Goal: Information Seeking & Learning: Find contact information

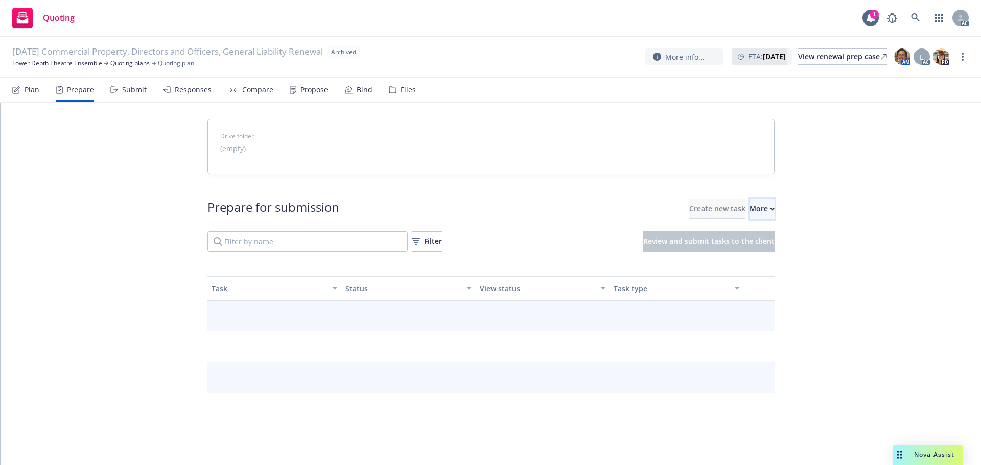
click at [749, 201] on div "More" at bounding box center [761, 208] width 25 height 19
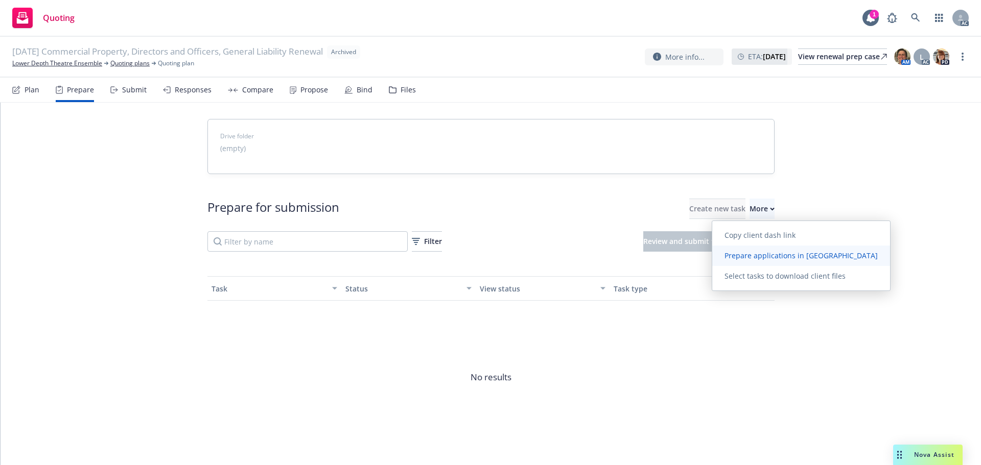
click at [747, 250] on link "Prepare applications in Indio" at bounding box center [801, 256] width 178 height 20
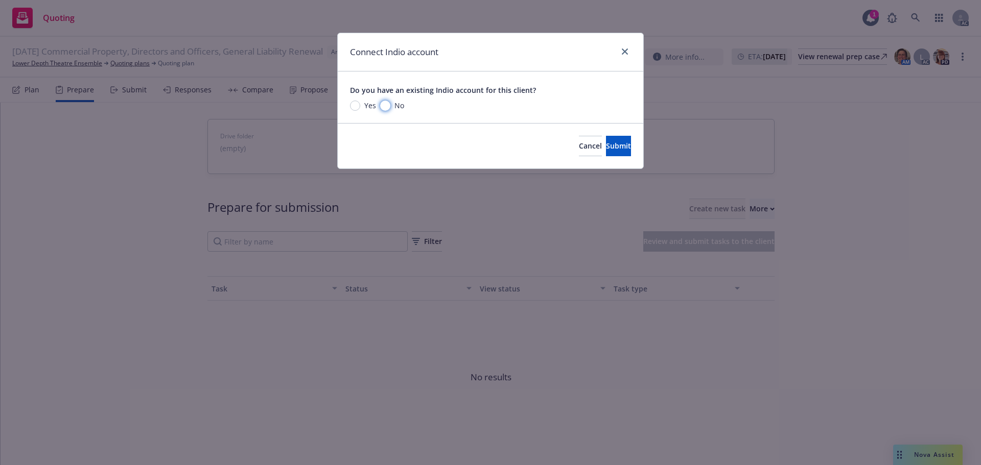
click at [384, 102] on input "No" at bounding box center [385, 106] width 10 height 10
radio input "true"
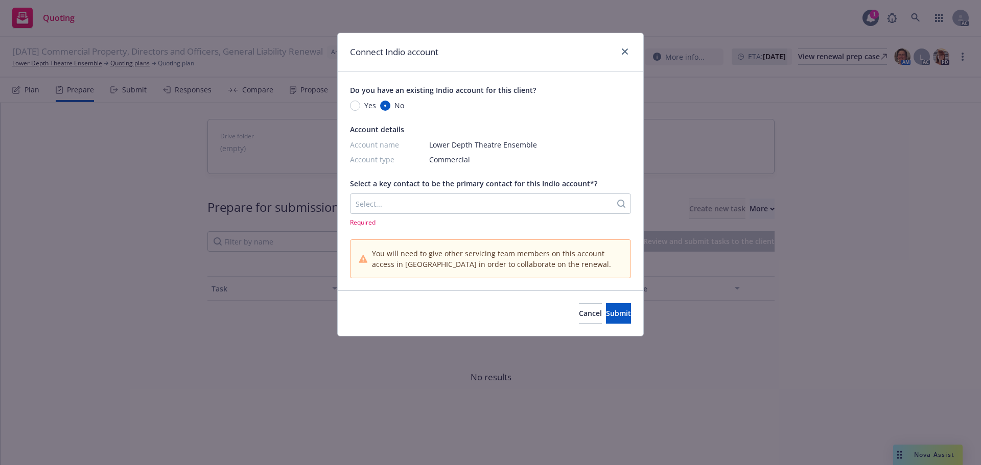
click at [483, 206] on div at bounding box center [480, 204] width 251 height 12
click at [629, 52] on link "close" at bounding box center [624, 51] width 12 height 12
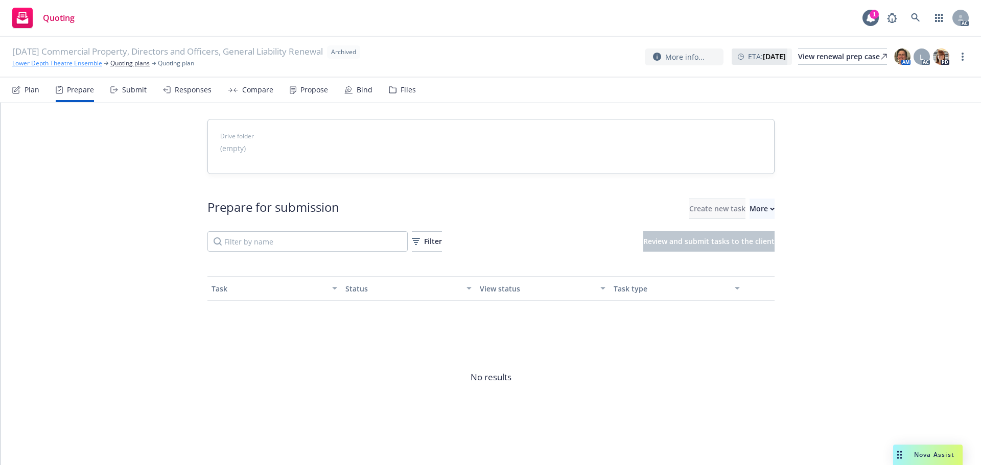
click at [64, 65] on link "Lower Depth Theatre Ensemble" at bounding box center [57, 63] width 90 height 9
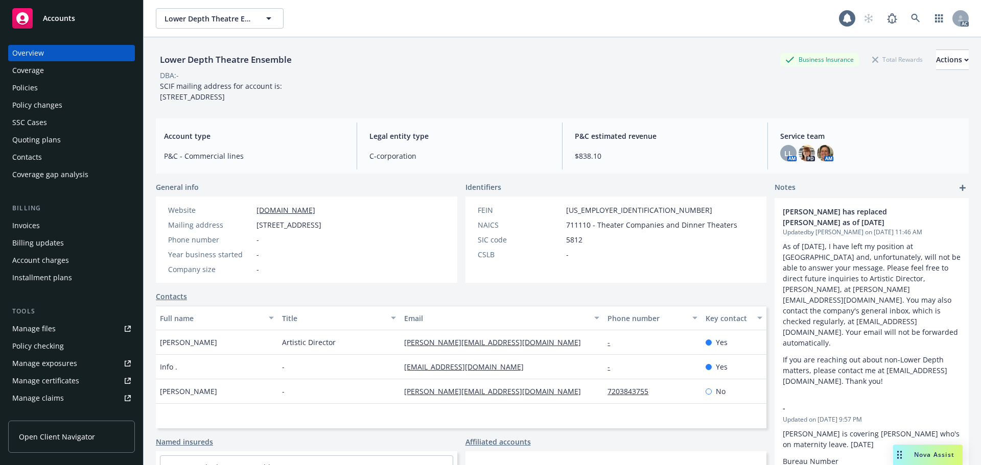
click at [155, 350] on div "Lower Depth Theatre Ensemble Business Insurance Total Rewards Actions DBA: - SC…" at bounding box center [562, 269] width 837 height 465
drag, startPoint x: 189, startPoint y: 379, endPoint x: 157, endPoint y: 380, distance: 32.7
click at [157, 379] on div "Info ." at bounding box center [217, 367] width 122 height 25
copy span "Info ."
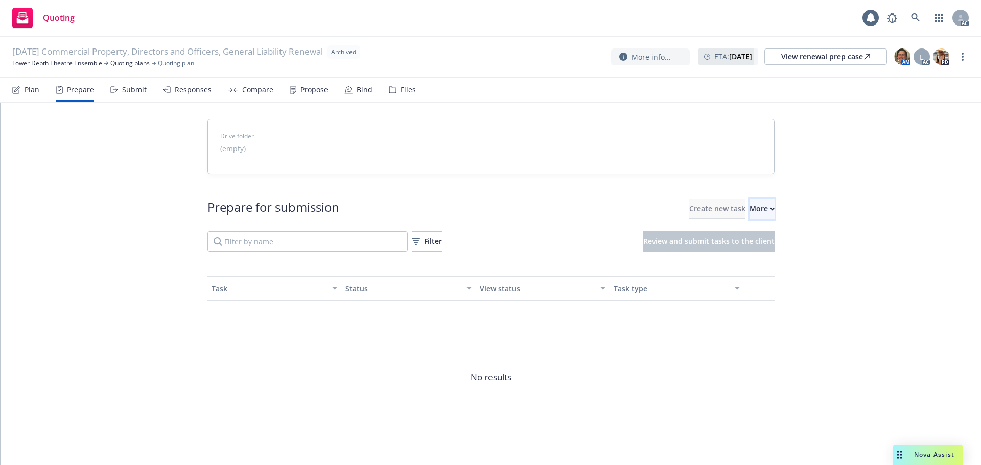
click at [749, 217] on div "More" at bounding box center [761, 208] width 25 height 19
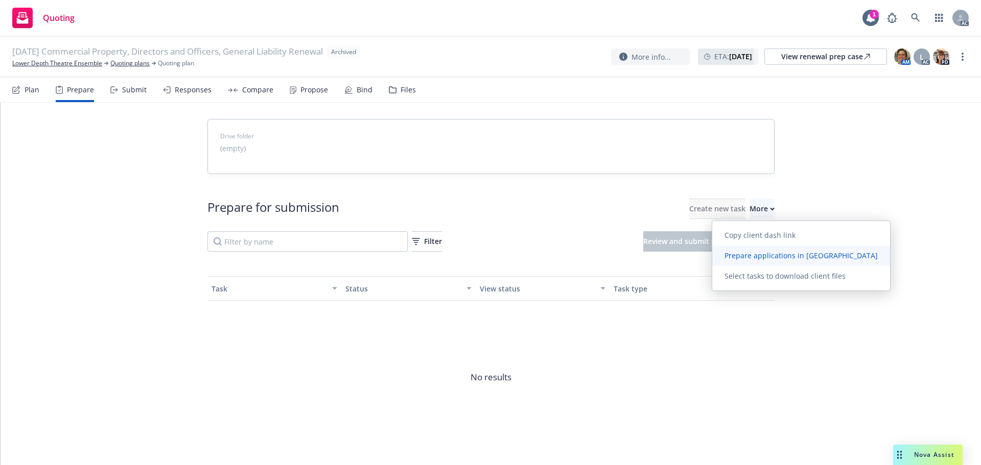
click at [743, 260] on span "Prepare applications in Indio" at bounding box center [801, 256] width 178 height 10
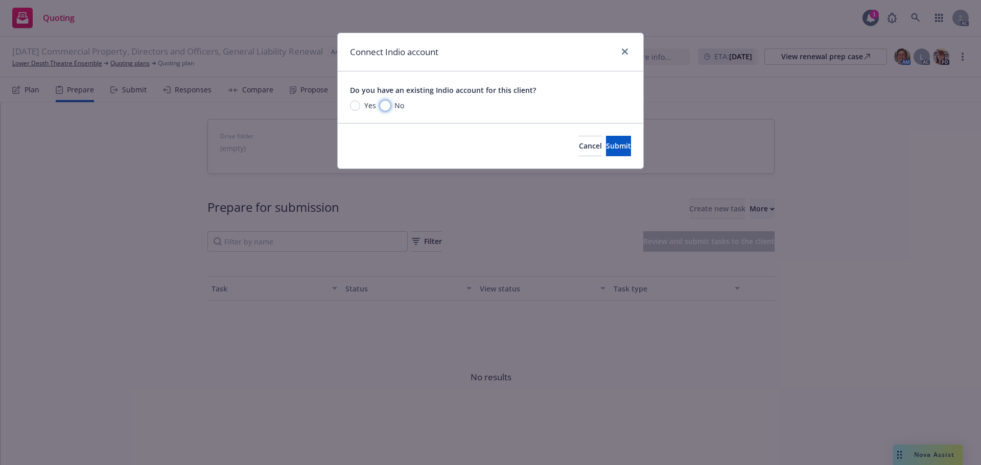
click at [386, 103] on input "No" at bounding box center [385, 106] width 10 height 10
radio input "true"
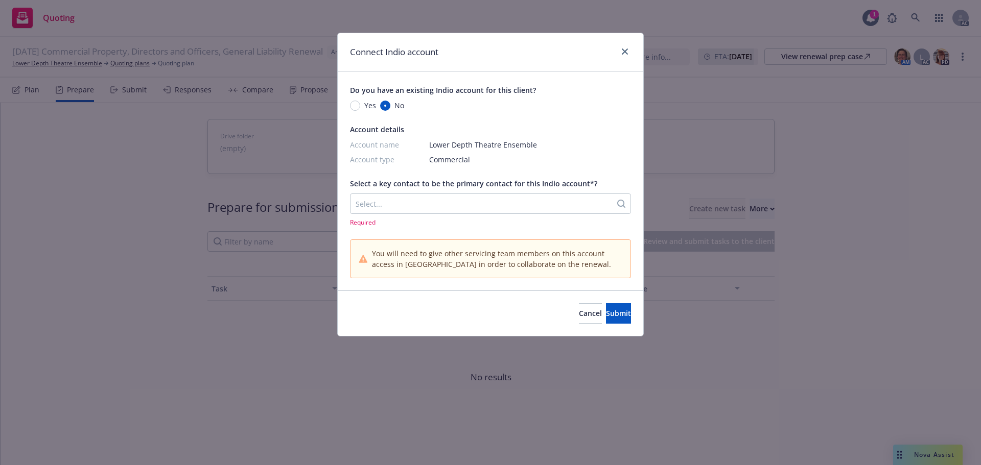
click at [477, 210] on div at bounding box center [480, 204] width 251 height 12
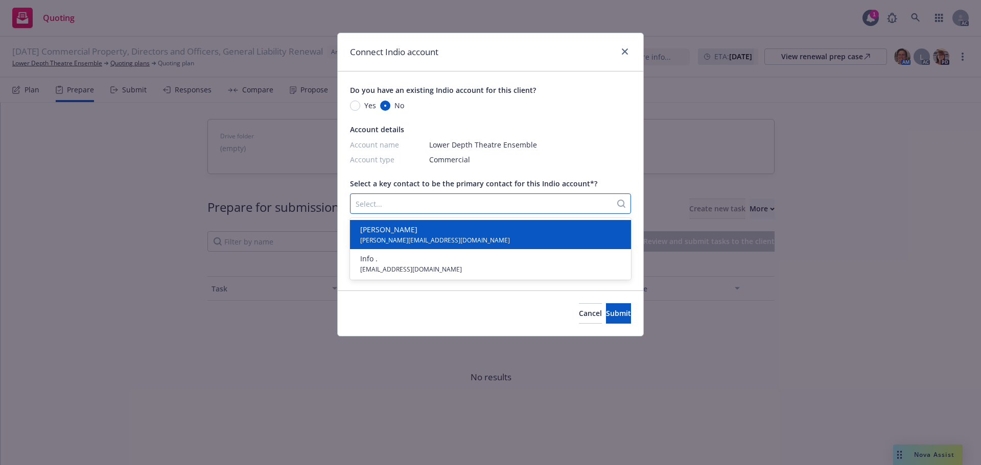
click at [437, 232] on div "Gregg T. Daniels gregg@lower-depth.com" at bounding box center [490, 234] width 269 height 20
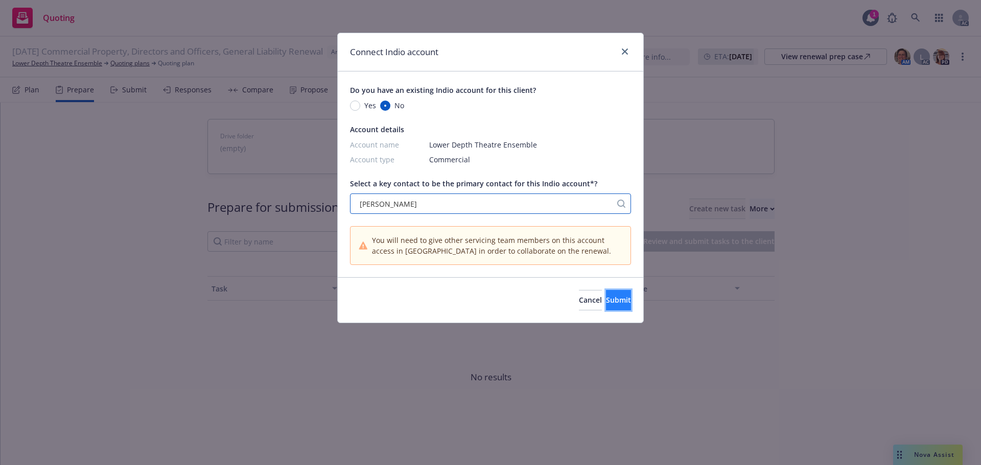
click at [606, 301] on span "Submit" at bounding box center [618, 300] width 25 height 10
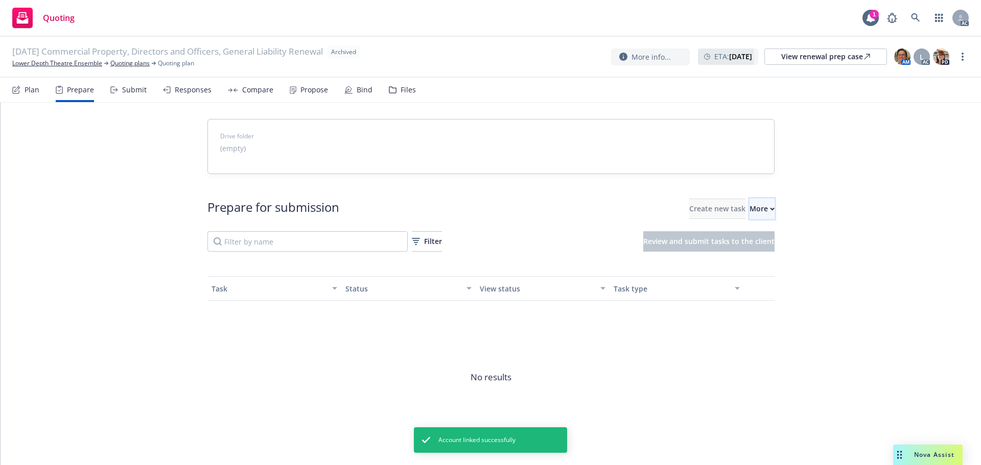
click at [759, 211] on button "More" at bounding box center [761, 209] width 25 height 20
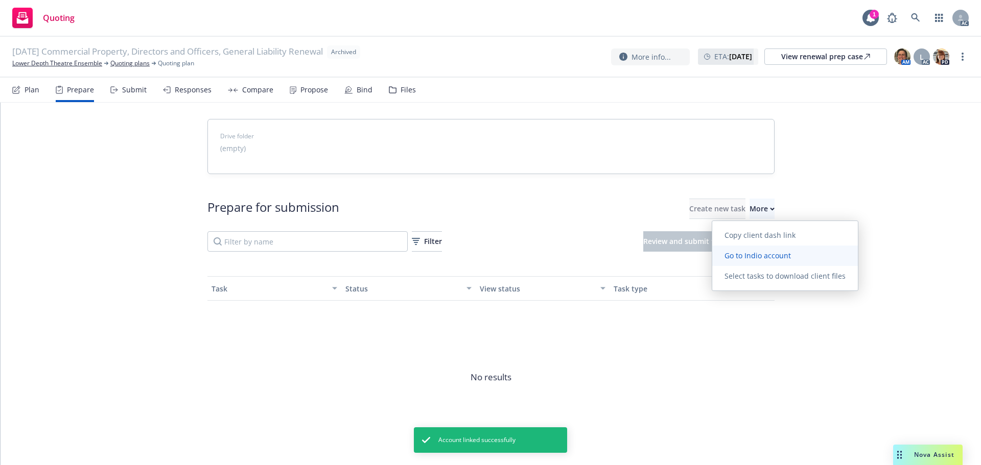
click at [746, 264] on link "Go to Indio account" at bounding box center [785, 256] width 146 height 20
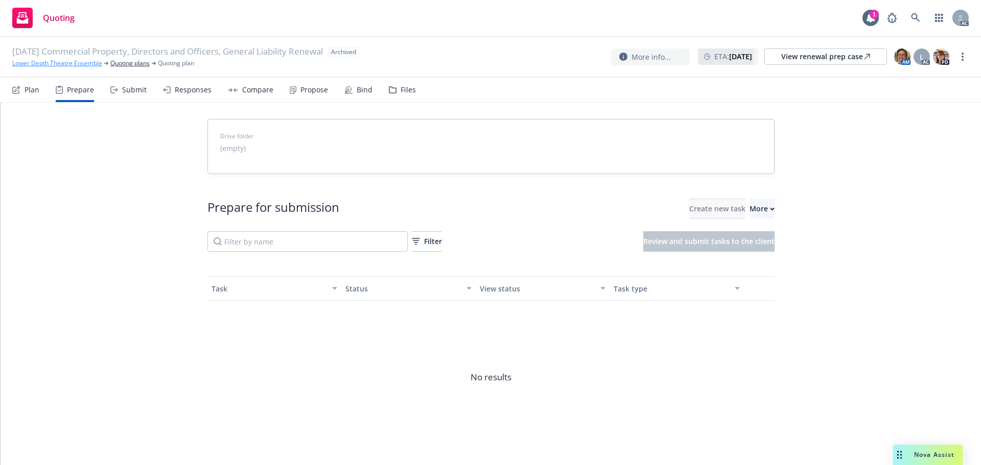
click at [78, 65] on link "Lower Depth Theatre Ensemble" at bounding box center [57, 63] width 90 height 9
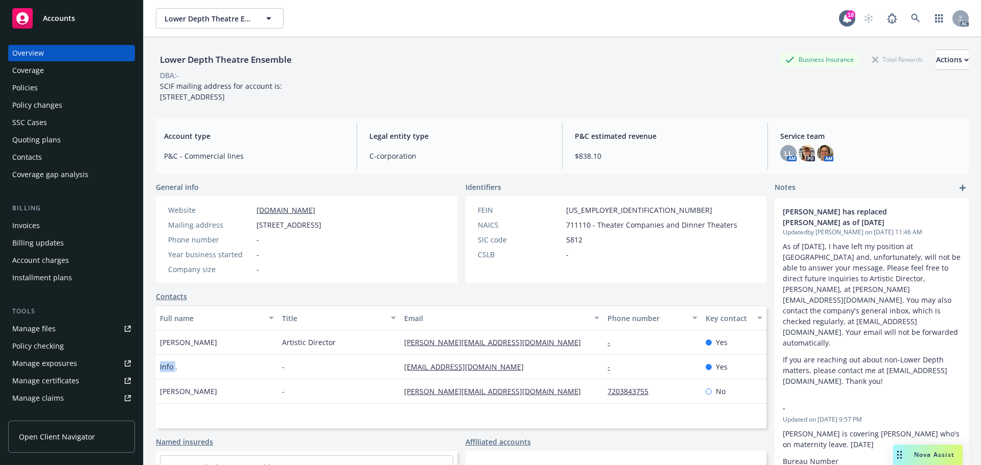
drag, startPoint x: 174, startPoint y: 378, endPoint x: 692, endPoint y: 291, distance: 525.2
click at [154, 376] on div "Lower Depth Theatre Ensemble Business Insurance Total Rewards Actions DBA: - SC…" at bounding box center [562, 269] width 837 height 465
drag, startPoint x: 387, startPoint y: 375, endPoint x: 532, endPoint y: 393, distance: 146.7
click at [532, 393] on div "Gregg T. Daniels Artistic Director gregg@lower-depth.com - Yes Info . - info@lo…" at bounding box center [461, 367] width 610 height 74
drag, startPoint x: 513, startPoint y: 298, endPoint x: 512, endPoint y: 315, distance: 17.4
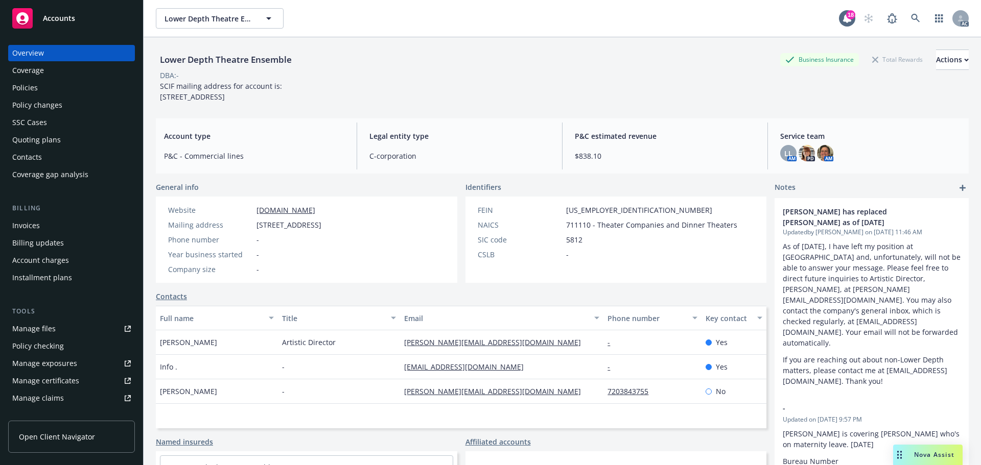
click at [513, 298] on div "General info Website lower-depth.com Mailing address 11135 Wedding St #450, Nor…" at bounding box center [461, 363] width 610 height 363
drag, startPoint x: 491, startPoint y: 373, endPoint x: 759, endPoint y: 339, distance: 270.3
click at [351, 371] on div "Info . - info@lower-depth.com - Yes" at bounding box center [461, 367] width 610 height 25
copy div "[EMAIL_ADDRESS][DOMAIN_NAME]"
drag, startPoint x: 252, startPoint y: 233, endPoint x: 335, endPoint y: 237, distance: 82.4
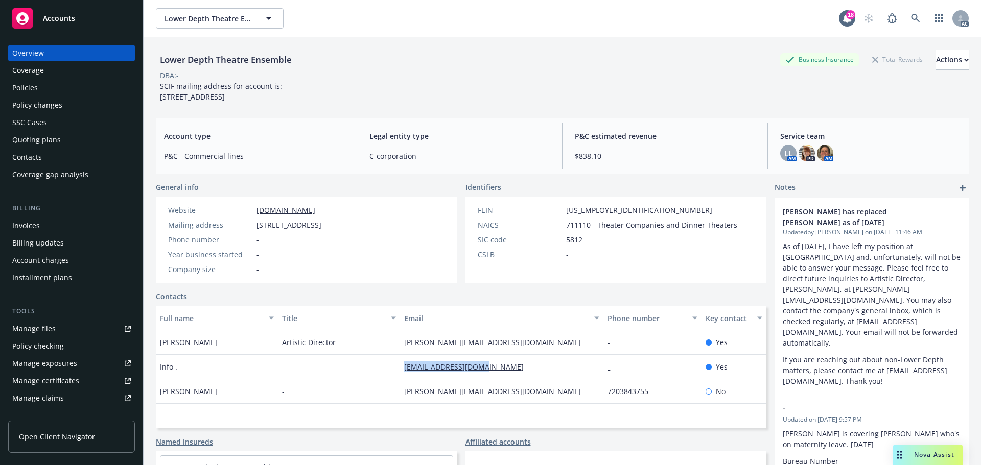
click at [325, 230] on div "Mailing address 11135 Wedding St #450, North Hollywood, CA, 91602" at bounding box center [244, 225] width 161 height 11
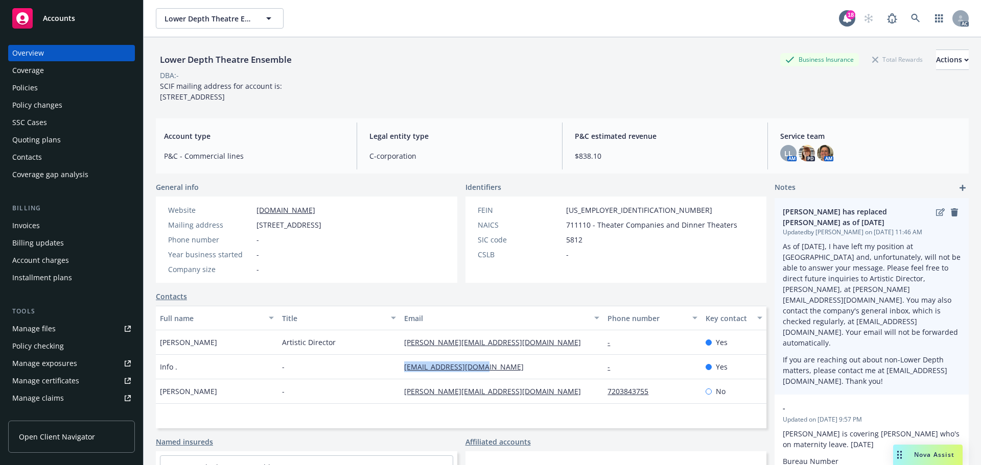
copy div "11135 Wedding St #450"
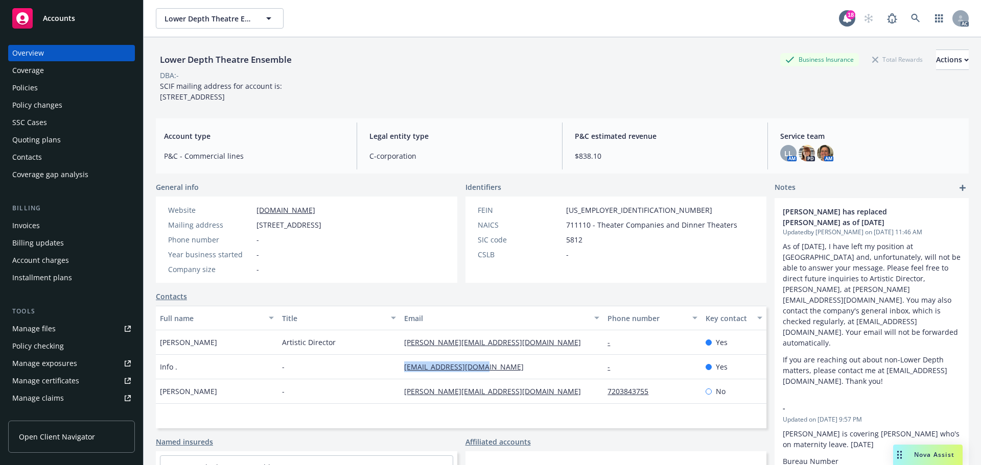
drag, startPoint x: 340, startPoint y: 236, endPoint x: 394, endPoint y: 235, distance: 54.7
click at [321, 230] on span "11135 Wedding St #450, North Hollywood, CA, 91602" at bounding box center [288, 225] width 65 height 11
copy span "North Hollywood"
drag, startPoint x: 436, startPoint y: 232, endPoint x: 660, endPoint y: 244, distance: 224.5
click at [325, 230] on div "Mailing address 11135 Wedding St #450, North Hollywood, CA, 91602" at bounding box center [244, 225] width 161 height 11
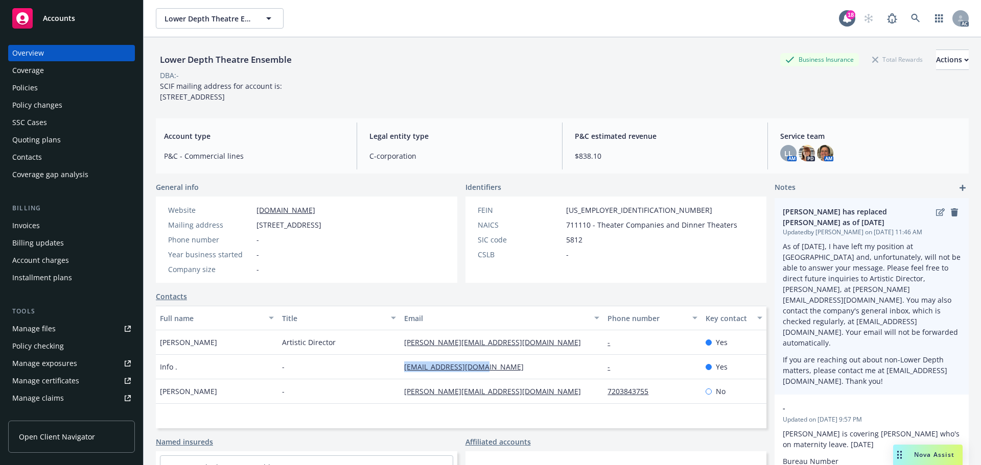
copy span "1602"
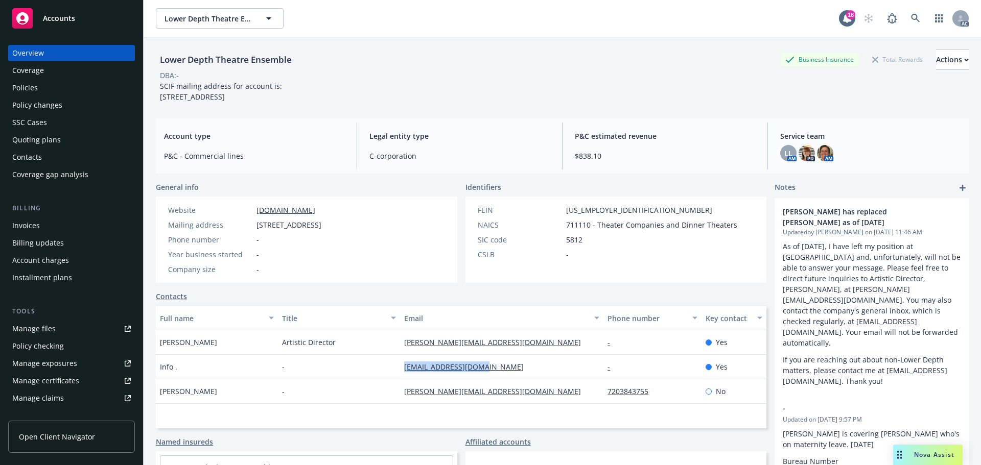
drag, startPoint x: 413, startPoint y: 235, endPoint x: 438, endPoint y: 234, distance: 24.5
click at [334, 234] on div "Website lower-depth.com Mailing address 11135 Wedding St #450, North Hollywood,…" at bounding box center [245, 240] width 178 height 86
copy span "91602"
drag, startPoint x: 331, startPoint y: 223, endPoint x: 231, endPoint y: 216, distance: 100.4
click at [231, 216] on div "Website lower-depth.com" at bounding box center [244, 210] width 161 height 11
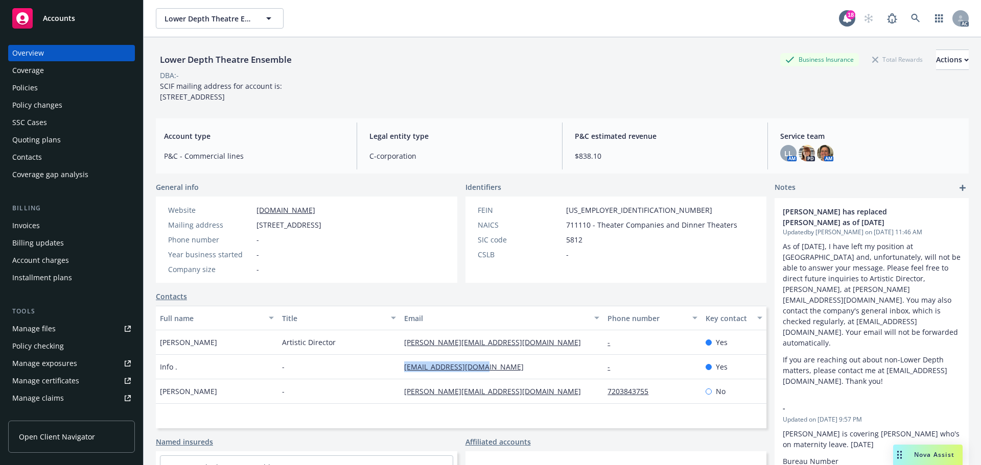
copy div "lower-depth.com"
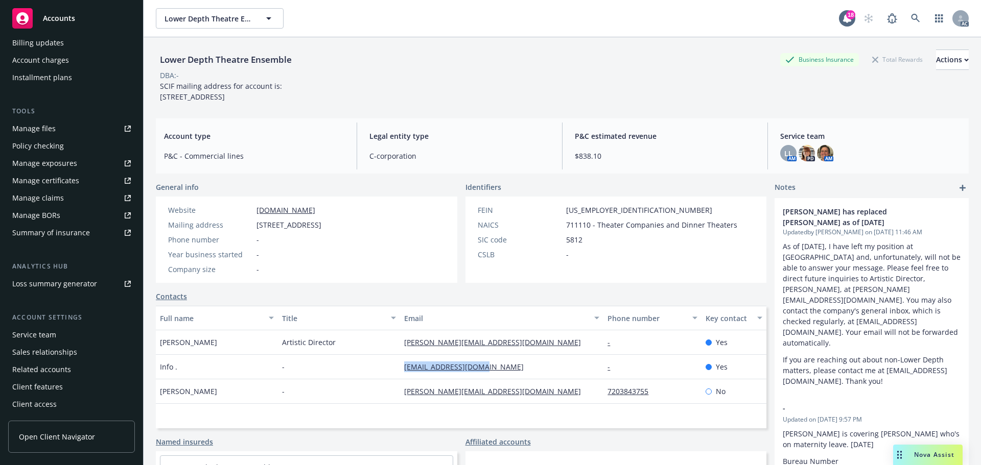
drag, startPoint x: 45, startPoint y: 338, endPoint x: 52, endPoint y: 338, distance: 6.1
click at [45, 338] on div "Service team" at bounding box center [34, 335] width 44 height 16
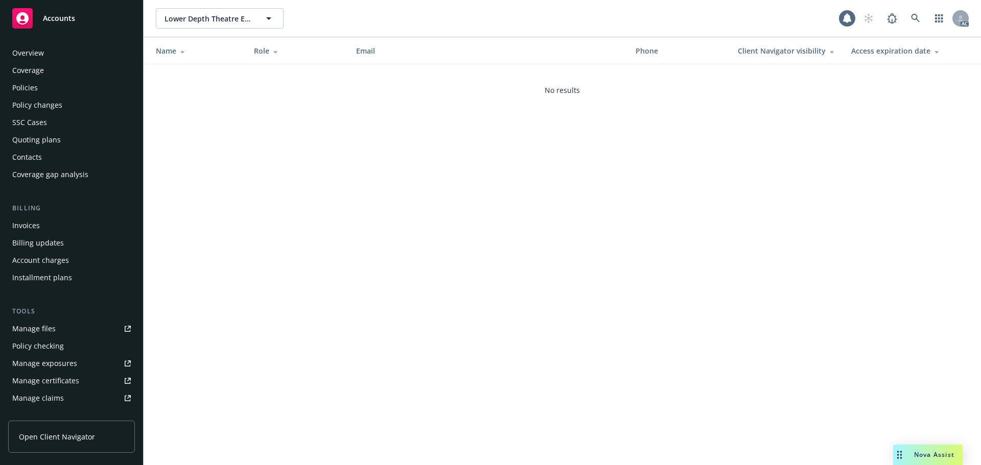
scroll to position [200, 0]
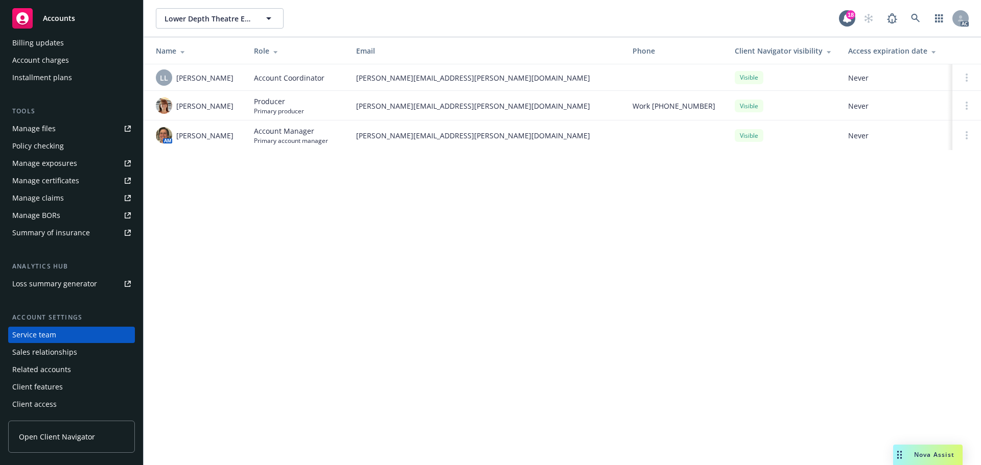
click at [747, 316] on div "Lower Depth Theatre Ensemble Lower Depth Theatre Ensemble 18 AC Name Role Email…" at bounding box center [562, 232] width 837 height 465
click at [757, 387] on div "Lower Depth Theatre Ensemble Lower Depth Theatre Ensemble 18 AC Name Role Email…" at bounding box center [562, 232] width 837 height 465
drag, startPoint x: 240, startPoint y: 134, endPoint x: 178, endPoint y: 140, distance: 62.2
click at [178, 140] on td "AM Nicholas Baldwin" at bounding box center [195, 136] width 102 height 30
copy span "Nicholas Baldwin"
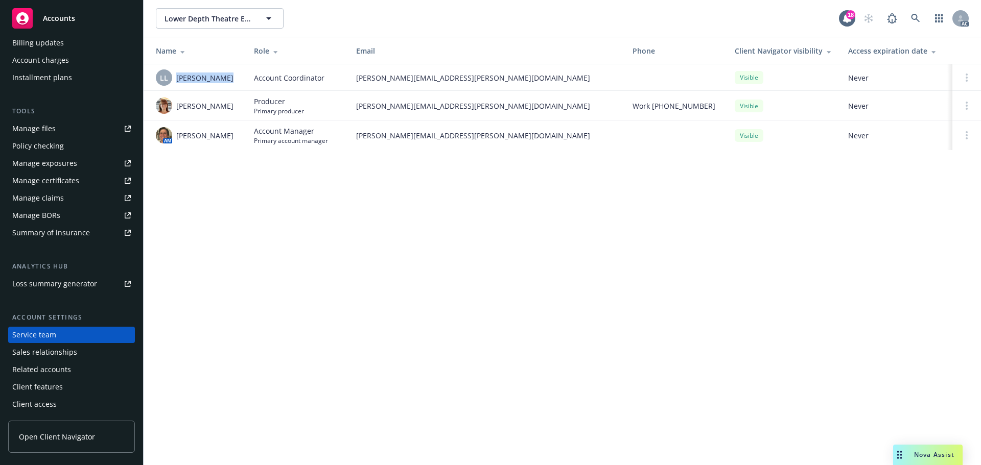
drag, startPoint x: 224, startPoint y: 78, endPoint x: 177, endPoint y: 85, distance: 48.0
click at [177, 85] on div "LL Lacy Lipetzky" at bounding box center [197, 77] width 82 height 16
copy span "Lacy Lipetzky"
drag, startPoint x: 226, startPoint y: 113, endPoint x: 179, endPoint y: 101, distance: 48.7
click at [179, 101] on span "Maureen Bernstein" at bounding box center [204, 106] width 57 height 11
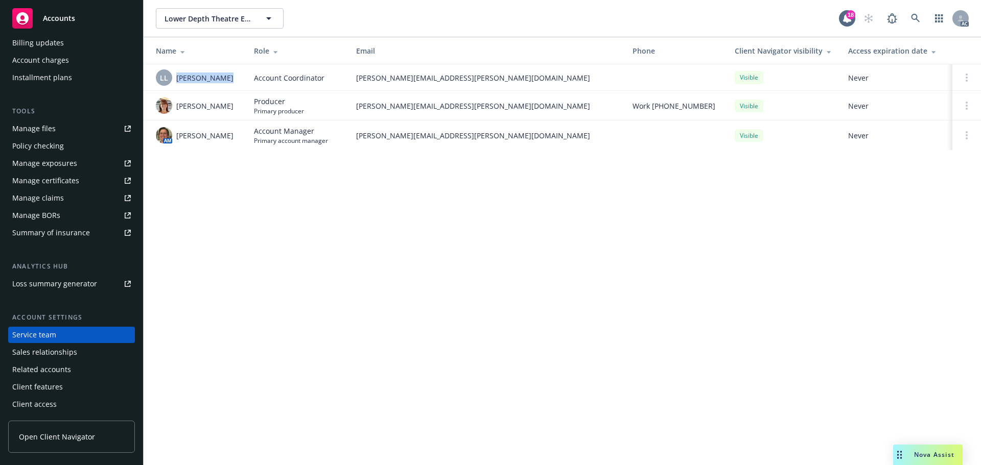
copy span "Maureen Bernstein"
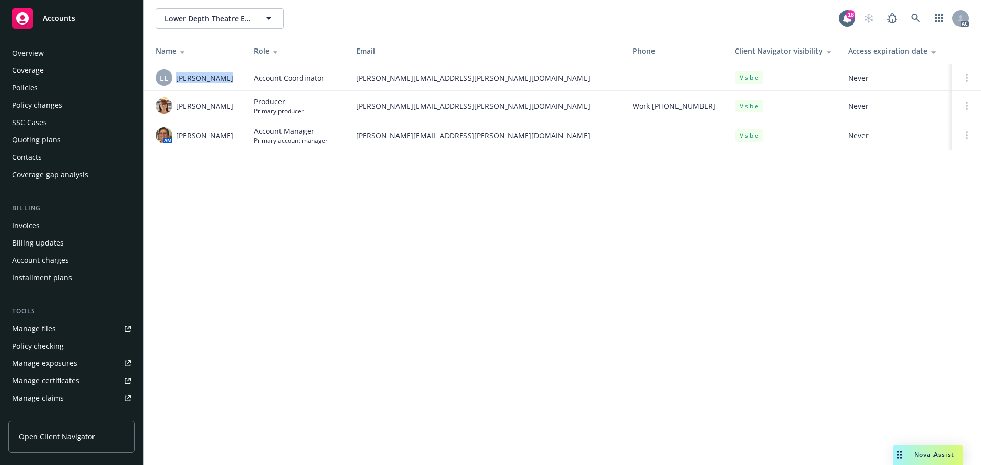
click at [45, 85] on div "Policies" at bounding box center [71, 88] width 118 height 16
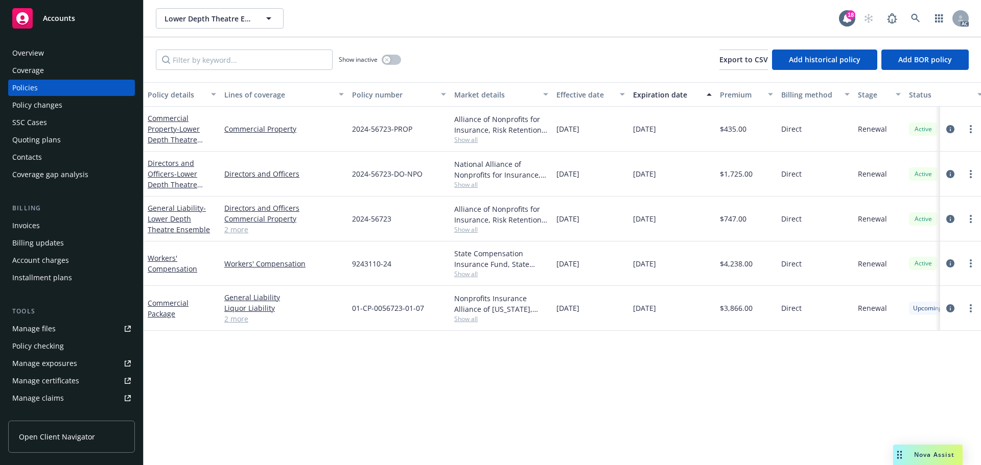
click at [455, 279] on div "State Compensation Insurance Fund, State Compensation Insurance Fund (SCIF) Sho…" at bounding box center [501, 264] width 102 height 44
click at [240, 233] on link "2 more" at bounding box center [284, 229] width 120 height 11
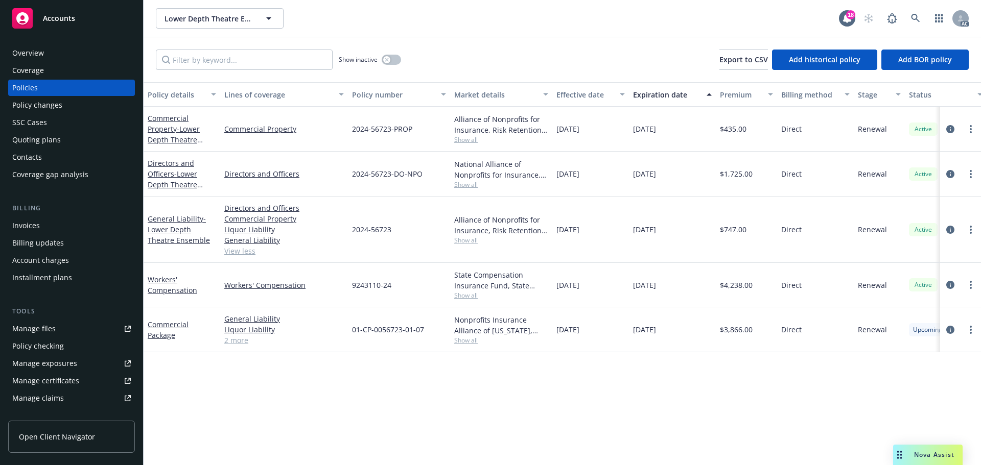
click at [235, 336] on link "2 more" at bounding box center [284, 340] width 120 height 11
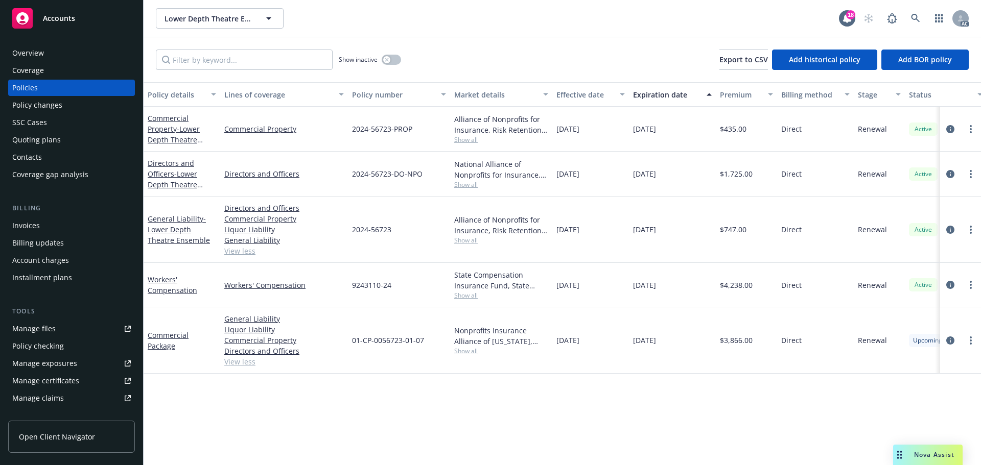
click at [478, 350] on span "Show all" at bounding box center [501, 351] width 94 height 9
click at [466, 363] on div "Nonprofits Insurance Alliance of California, Inc., Nonprofits Insurance Allianc…" at bounding box center [501, 340] width 102 height 66
click at [472, 186] on span "Show all" at bounding box center [501, 184] width 94 height 9
click at [491, 166] on div "National Alliance of Nonprofits for Insurance, Inc., Nonprofits Insurance Allia…" at bounding box center [501, 169] width 94 height 21
click at [954, 339] on icon "circleInformation" at bounding box center [950, 341] width 8 height 8
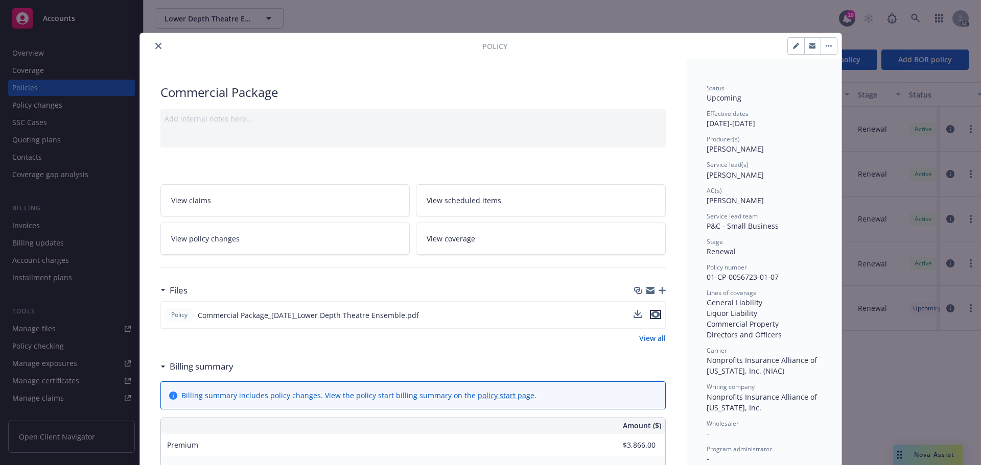
click at [652, 314] on icon "preview file" at bounding box center [655, 314] width 9 height 7
click at [658, 341] on link "View all" at bounding box center [652, 338] width 27 height 11
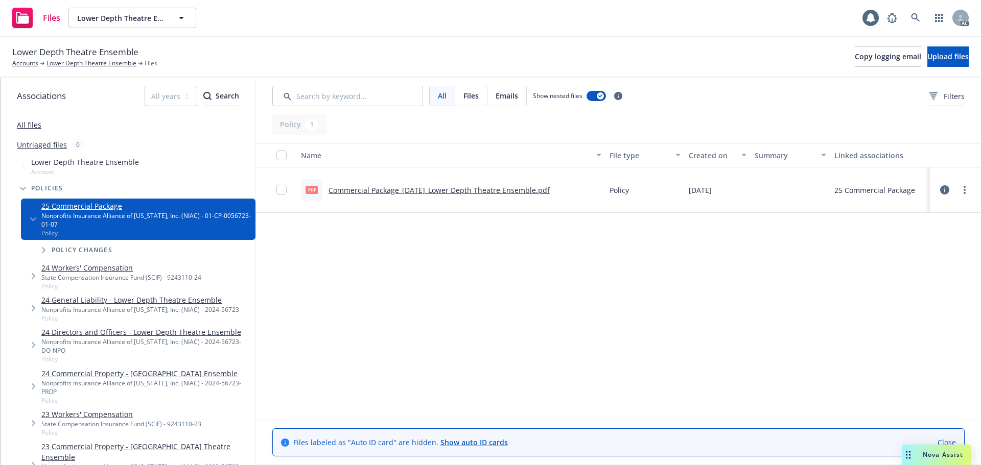
click at [78, 66] on link "Lower Depth Theatre Ensemble" at bounding box center [91, 63] width 90 height 9
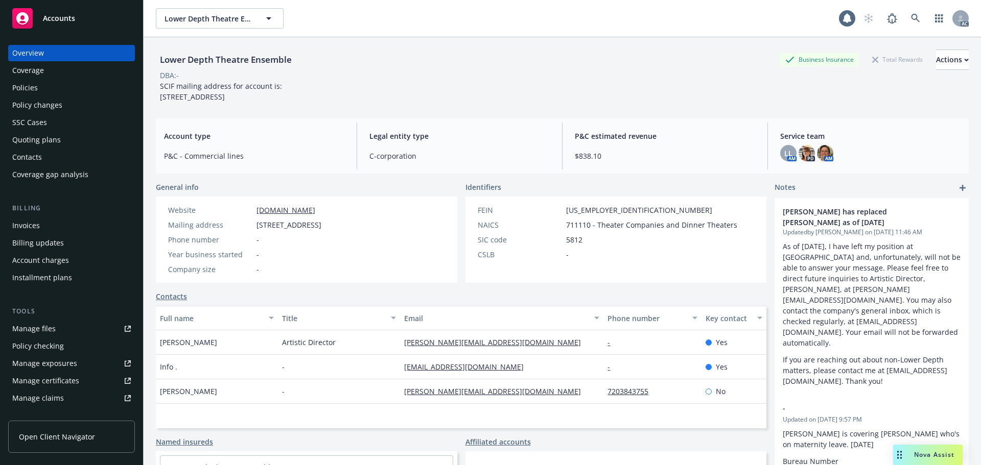
drag, startPoint x: 45, startPoint y: 89, endPoint x: 52, endPoint y: 38, distance: 51.5
click at [45, 89] on div "Policies" at bounding box center [71, 88] width 118 height 16
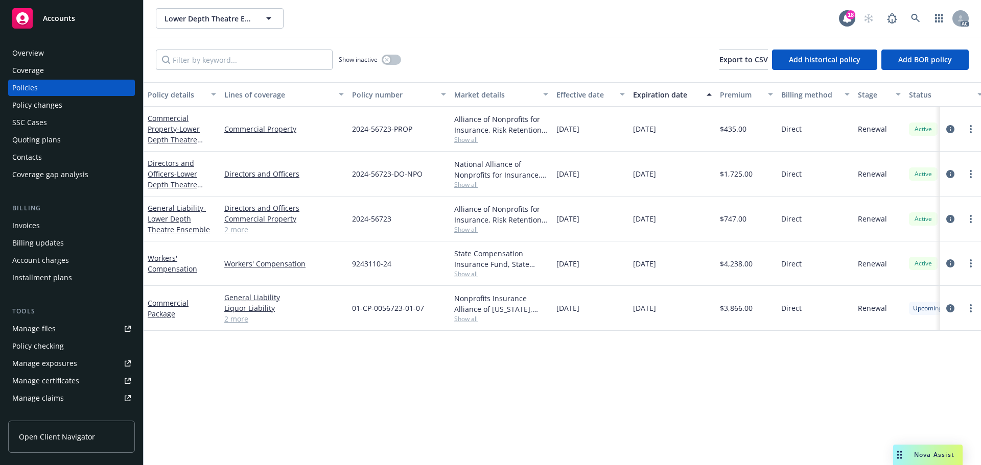
drag, startPoint x: 619, startPoint y: 311, endPoint x: 556, endPoint y: 313, distance: 62.9
click at [556, 313] on div "10/01/2025" at bounding box center [590, 308] width 77 height 45
copy span "10/01/2025"
click at [233, 322] on link "2 more" at bounding box center [284, 319] width 120 height 11
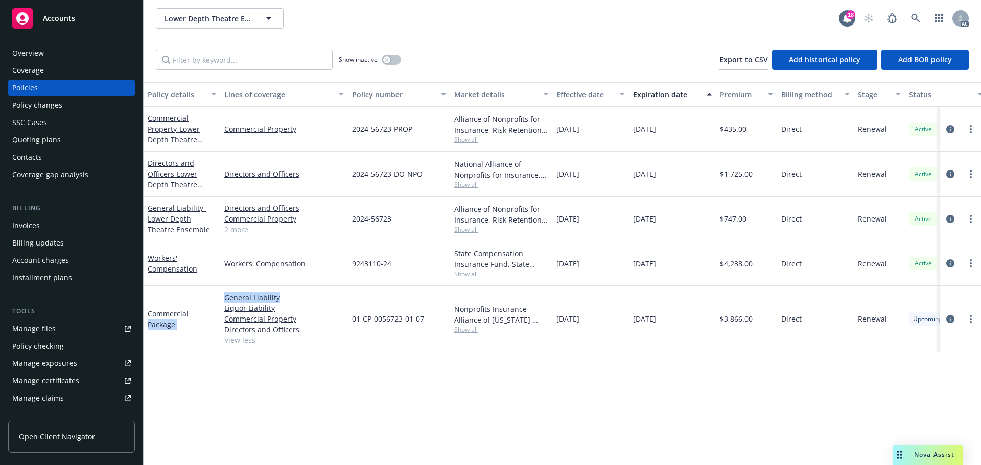
drag, startPoint x: 288, startPoint y: 294, endPoint x: 217, endPoint y: 298, distance: 71.1
click at [217, 298] on div "Commercial Package General Liability Liquor Liability Commercial Property Direc…" at bounding box center [637, 319] width 986 height 66
click at [191, 336] on div "Commercial Package" at bounding box center [182, 319] width 77 height 66
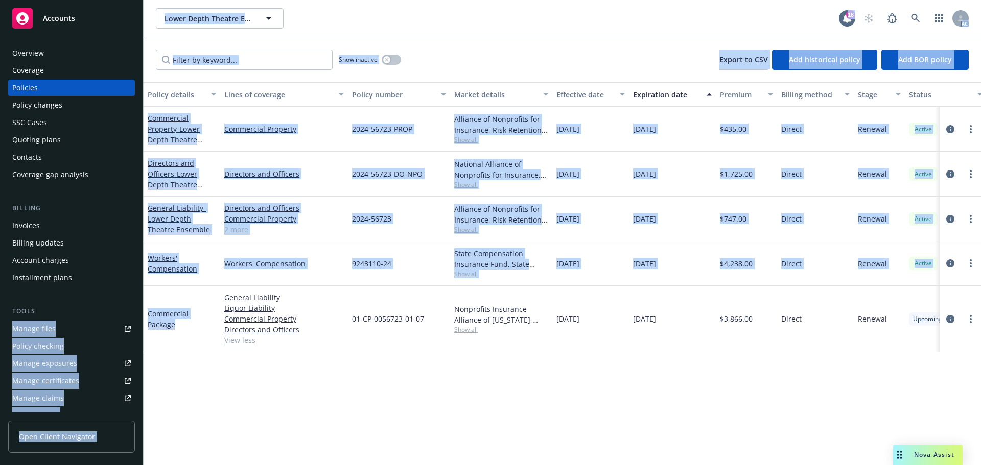
drag, startPoint x: 183, startPoint y: 328, endPoint x: 140, endPoint y: 310, distance: 47.1
click at [140, 310] on div "Accounts Overview Coverage Policies Policy changes SSC Cases Quoting plans Cont…" at bounding box center [490, 232] width 981 height 465
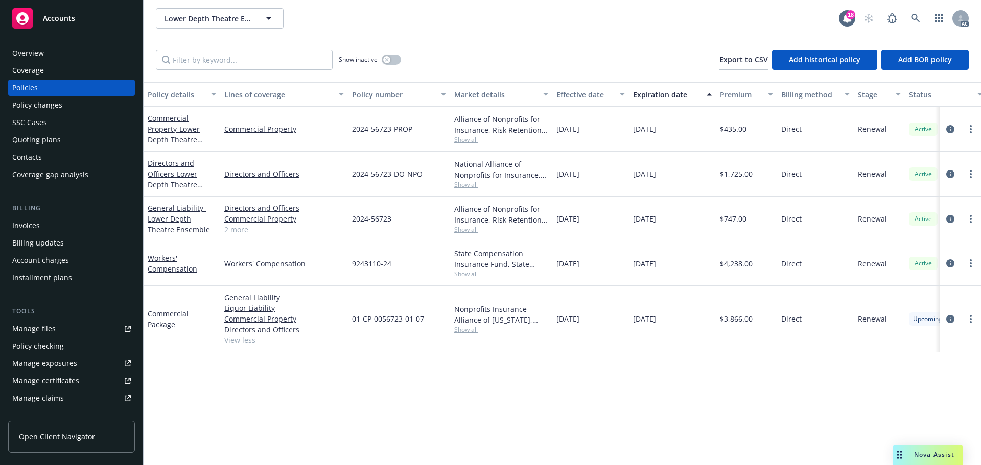
click at [345, 295] on div "General Liability Liquor Liability Commercial Property Directors and Officers V…" at bounding box center [284, 319] width 128 height 66
drag, startPoint x: 187, startPoint y: 332, endPoint x: 145, endPoint y: 317, distance: 45.3
click at [145, 317] on div "Commercial Package" at bounding box center [182, 319] width 77 height 66
copy link "Commercial Package"
click at [62, 55] on div "Overview" at bounding box center [71, 53] width 118 height 16
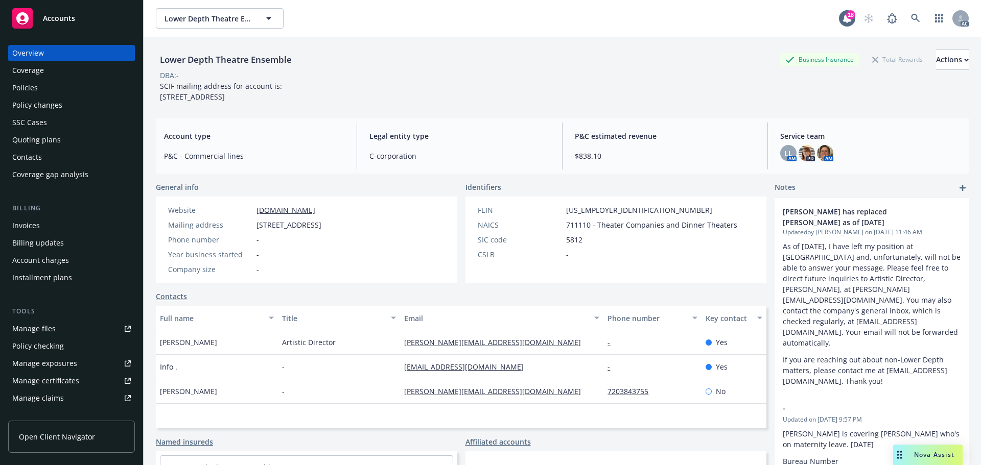
click at [455, 102] on div "Lower Depth Theatre Ensemble Business Insurance Total Rewards Actions DBA: - SC…" at bounding box center [562, 76] width 813 height 53
drag, startPoint x: 585, startPoint y: 235, endPoint x: 557, endPoint y: 230, distance: 28.6
click at [557, 230] on div "FEIN 26-1849276 NAICS 711110 - Theater Companies and Dinner Theaters SIC code 5…" at bounding box center [607, 232] width 268 height 55
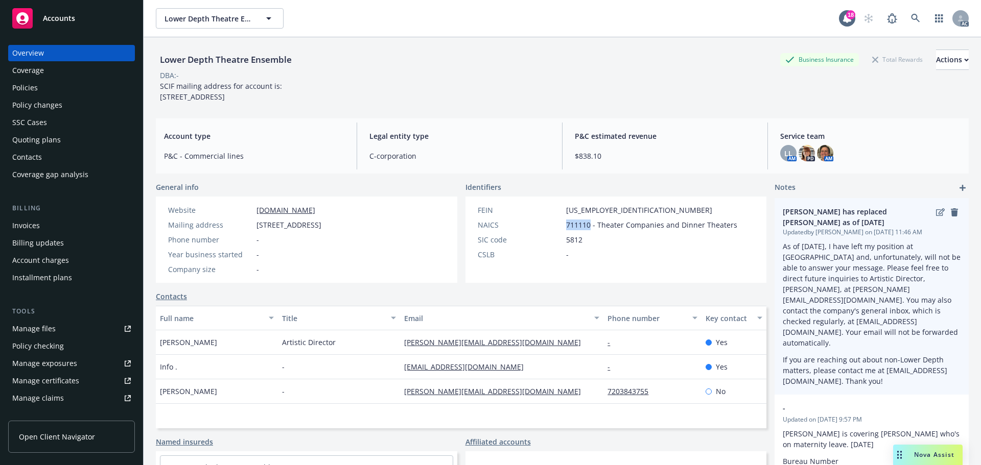
copy div "711110"
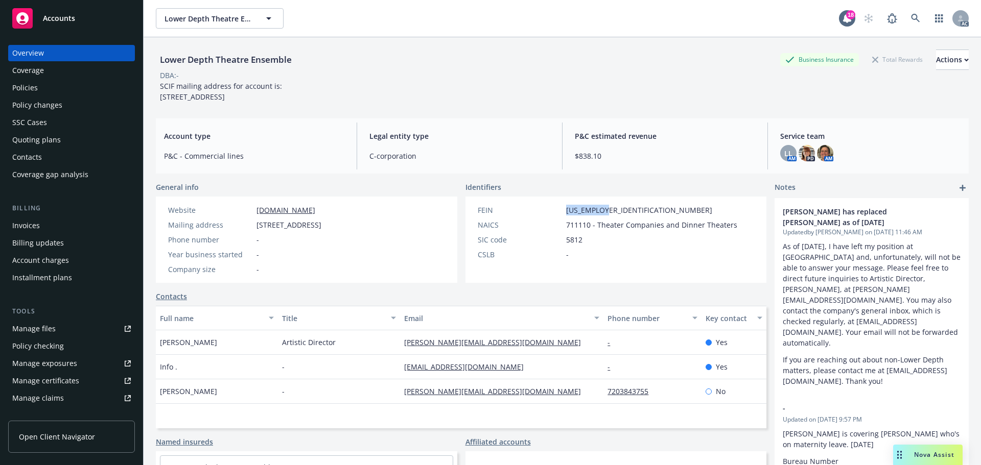
drag, startPoint x: 601, startPoint y: 225, endPoint x: 558, endPoint y: 221, distance: 42.6
click at [558, 216] on div "FEIN 26-1849276" at bounding box center [607, 210] width 268 height 11
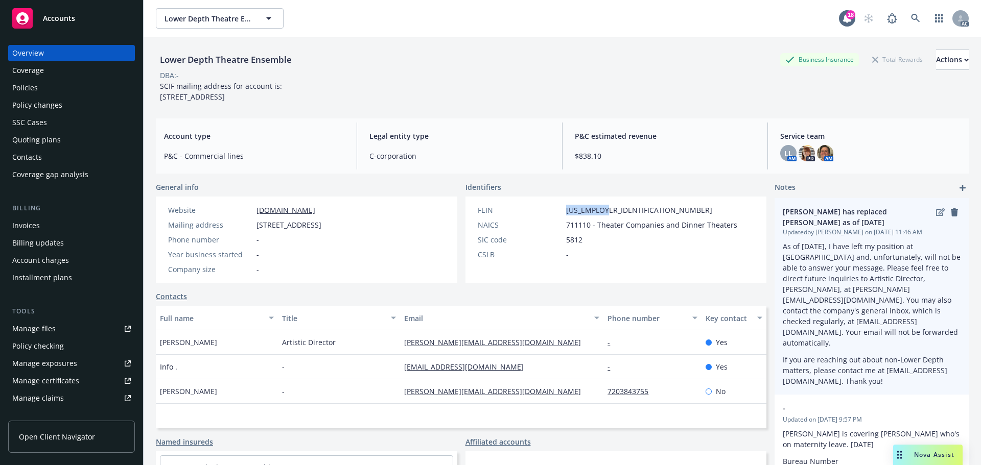
copy div "26-1849276"
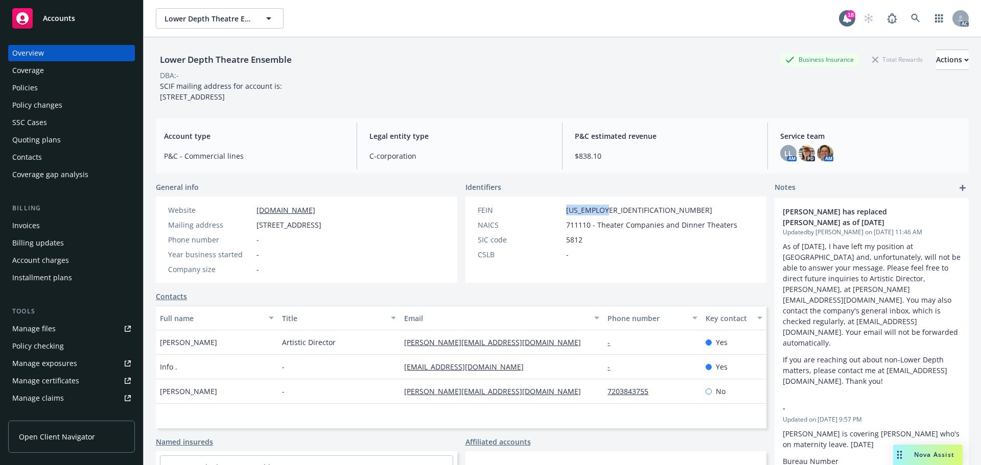
drag, startPoint x: 344, startPoint y: 355, endPoint x: 272, endPoint y: 348, distance: 72.4
click at [272, 348] on div "Gregg T. Daniels Artistic Director gregg@lower-depth.com - Yes" at bounding box center [461, 342] width 610 height 25
copy div "Artistic Director"
click at [217, 350] on div "Gregg T. Daniels" at bounding box center [217, 342] width 122 height 25
drag, startPoint x: 218, startPoint y: 352, endPoint x: 158, endPoint y: 354, distance: 59.8
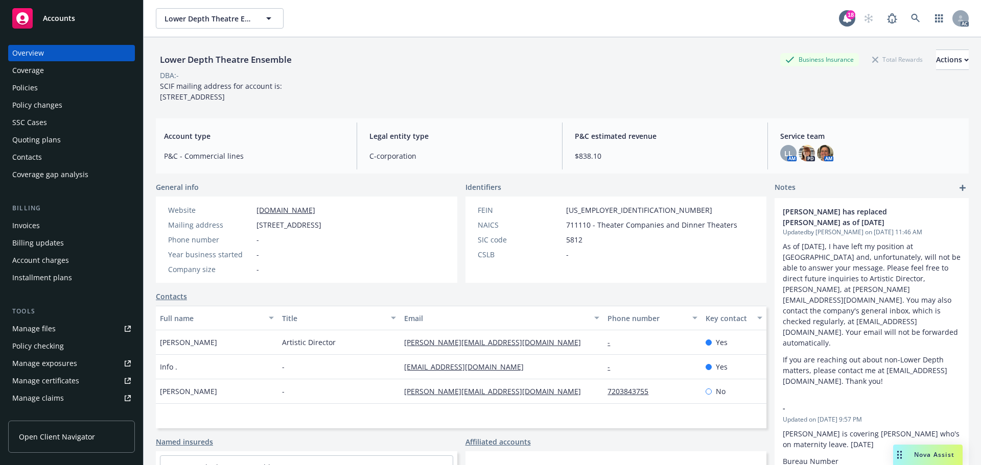
click at [158, 354] on div "Gregg T. Daniels" at bounding box center [217, 342] width 122 height 25
copy span "Gregg T. Daniels"
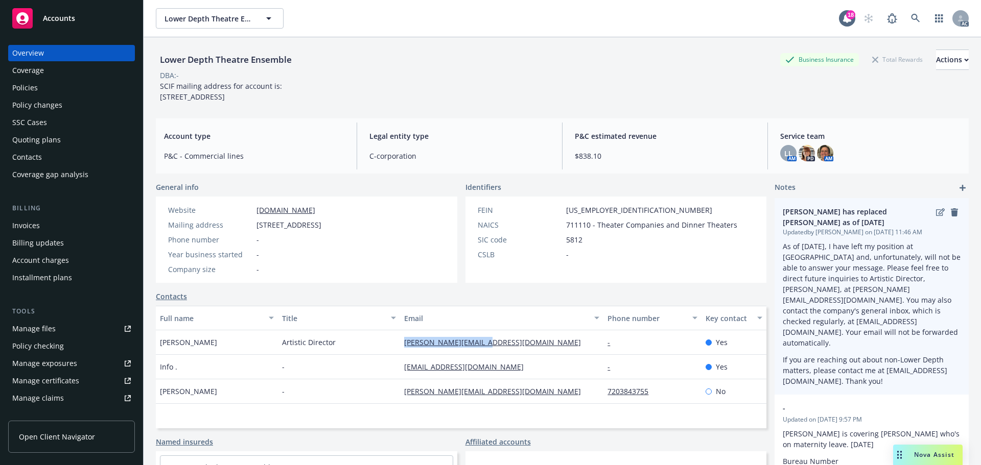
drag, startPoint x: 488, startPoint y: 349, endPoint x: 820, endPoint y: 322, distance: 332.6
click at [403, 350] on div "gregg@lower-depth.com" at bounding box center [501, 342] width 203 height 25
copy link "regg@lower-depth.com"
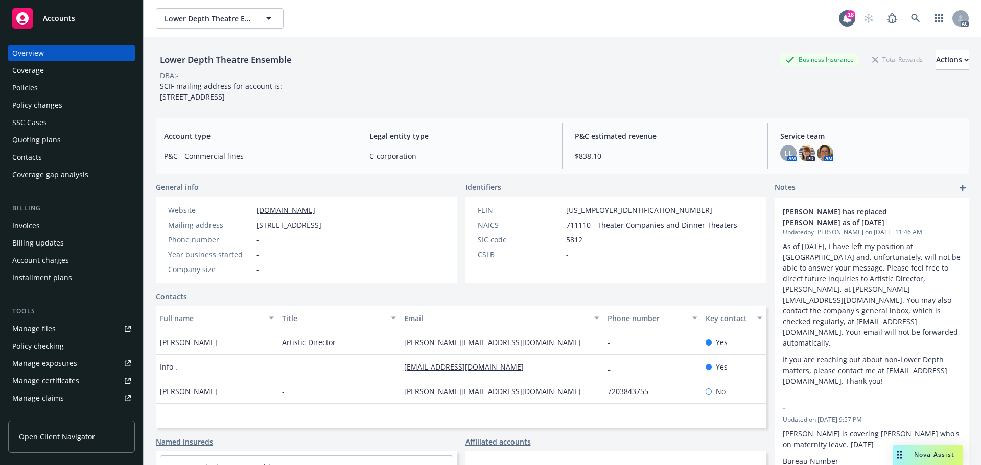
click at [390, 355] on div "Artistic Director" at bounding box center [339, 342] width 122 height 25
drag, startPoint x: 399, startPoint y: 355, endPoint x: 489, endPoint y: 353, distance: 89.9
click at [489, 353] on div "gregg@lower-depth.com" at bounding box center [501, 342] width 203 height 25
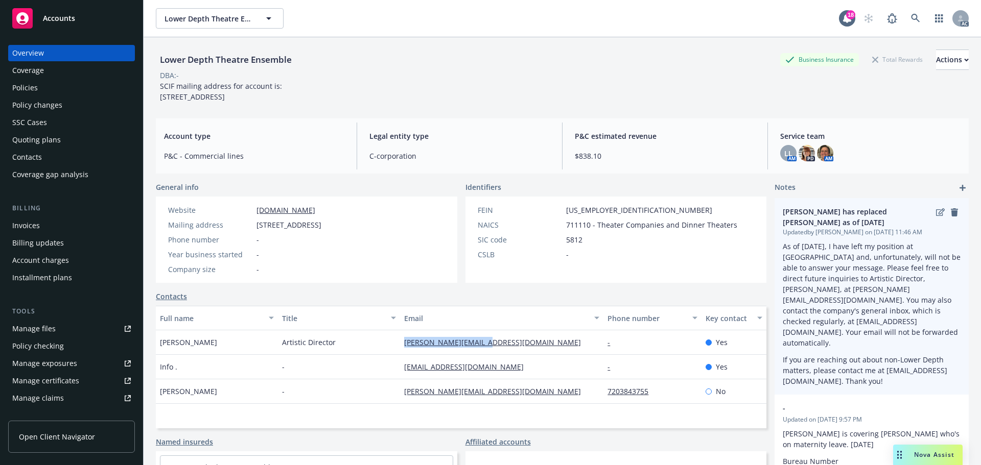
copy link "gregg@lower-depth.com"
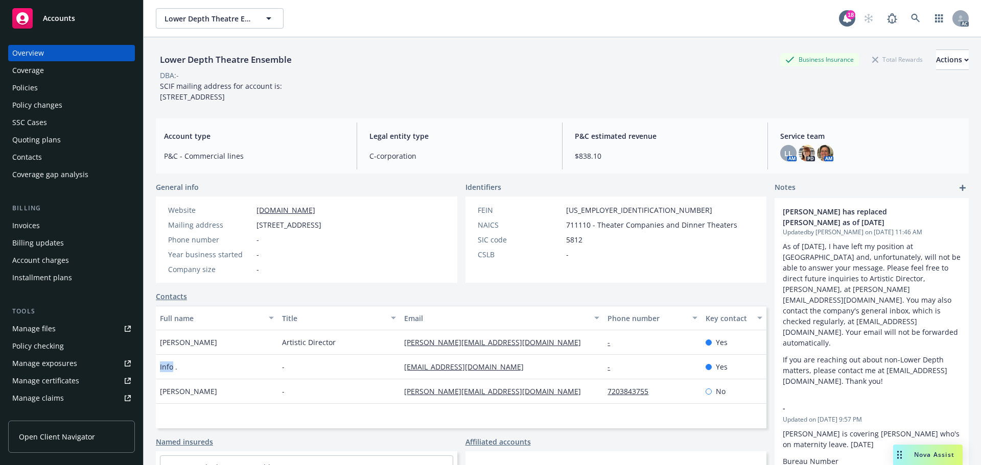
drag, startPoint x: 173, startPoint y: 375, endPoint x: 158, endPoint y: 374, distance: 14.8
click at [158, 374] on div "Info ." at bounding box center [217, 367] width 122 height 25
copy span "Info"
drag, startPoint x: 187, startPoint y: 382, endPoint x: 153, endPoint y: 382, distance: 34.7
click at [153, 382] on div "Lower Depth Theatre Ensemble Business Insurance Total Rewards Actions DBA: - SC…" at bounding box center [562, 269] width 837 height 465
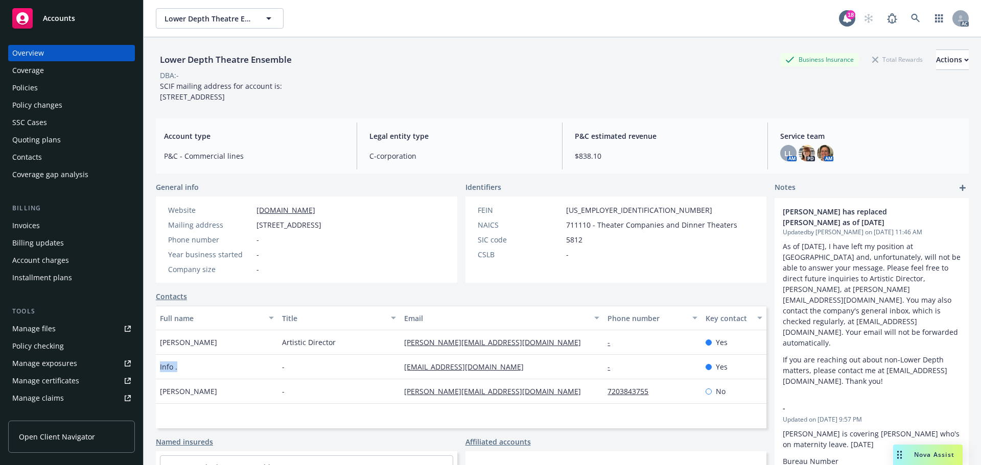
copy span "Info ."
drag, startPoint x: 387, startPoint y: 376, endPoint x: 501, endPoint y: 379, distance: 113.9
click at [501, 379] on div "Info . - info@lower-depth.com - Yes" at bounding box center [461, 367] width 610 height 25
click at [44, 335] on div "Manage files" at bounding box center [33, 329] width 43 height 16
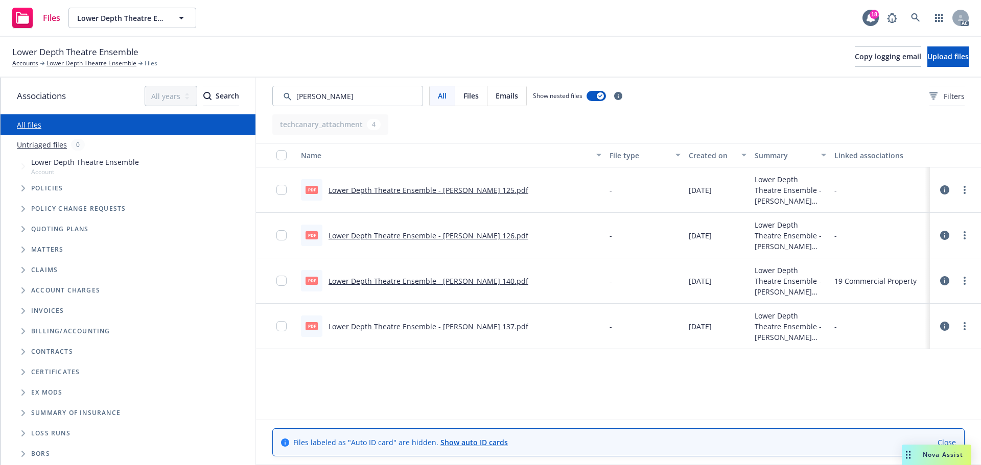
drag, startPoint x: 328, startPoint y: 95, endPoint x: 298, endPoint y: 99, distance: 30.9
click at [298, 99] on input "Search by keyword..." at bounding box center [347, 96] width 151 height 20
click at [338, 92] on input "Search by keyword..." at bounding box center [347, 96] width 151 height 20
drag, startPoint x: 320, startPoint y: 92, endPoint x: 300, endPoint y: 97, distance: 20.4
click at [300, 97] on input "Search by keyword..." at bounding box center [347, 96] width 151 height 20
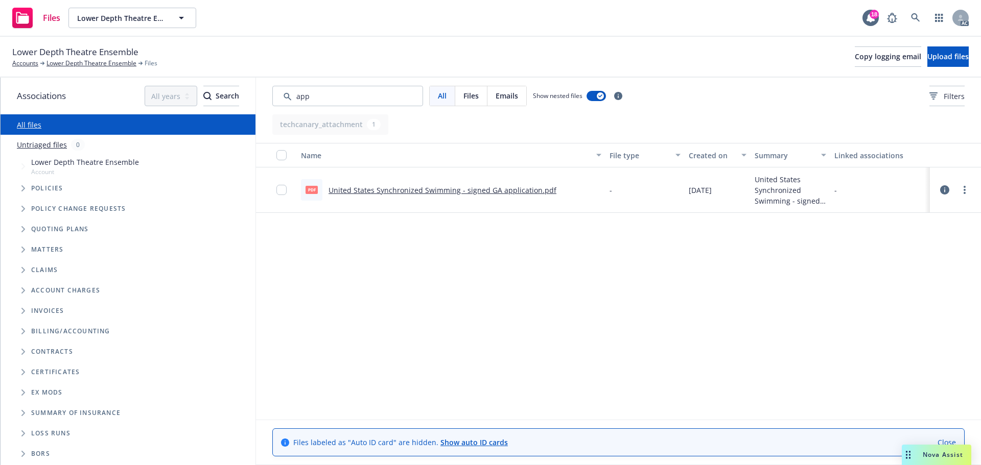
type input "app"
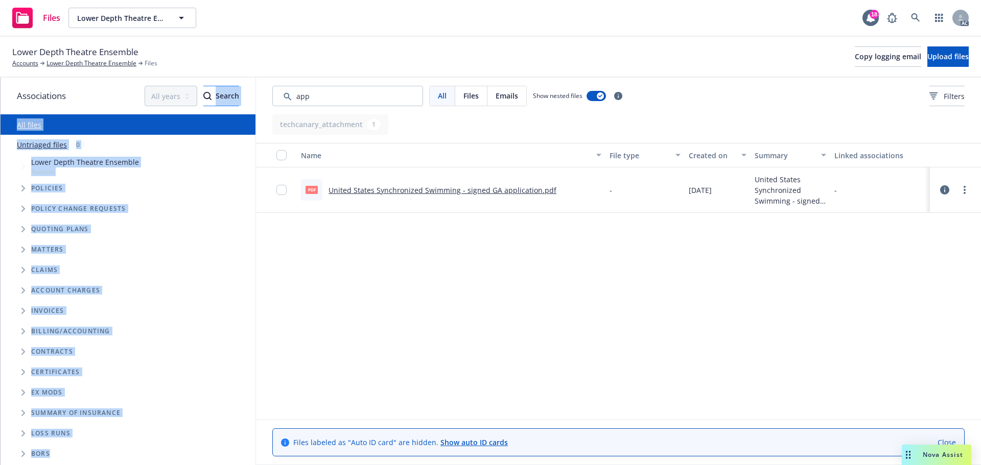
drag, startPoint x: 361, startPoint y: 108, endPoint x: 231, endPoint y: 89, distance: 131.0
click at [231, 89] on div "Associations All years 2027 2026 2025 2024 2023 2022 2021 2020 2019 2018 2017 2…" at bounding box center [491, 272] width 980 height 388
click at [337, 88] on input "Search by keyword..." at bounding box center [347, 96] width 151 height 20
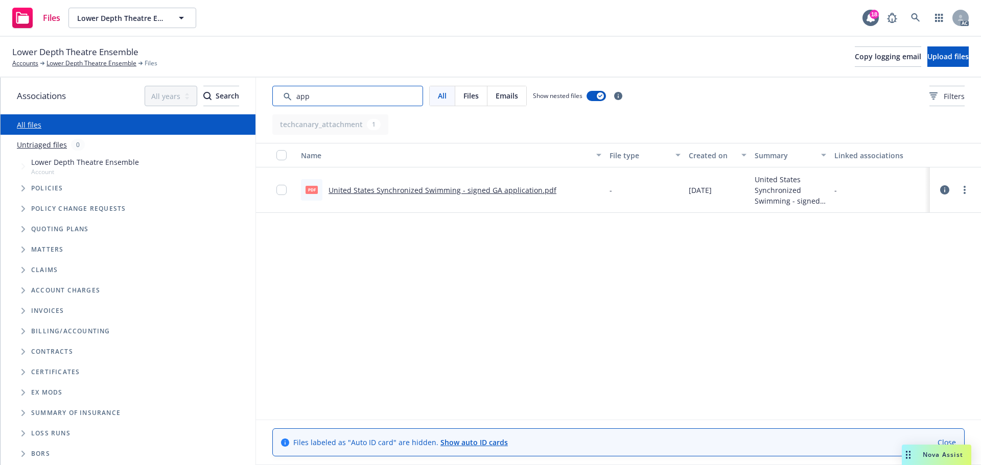
drag, startPoint x: 363, startPoint y: 102, endPoint x: 265, endPoint y: 90, distance: 98.8
click at [281, 94] on input "Search by keyword..." at bounding box center [347, 96] width 151 height 20
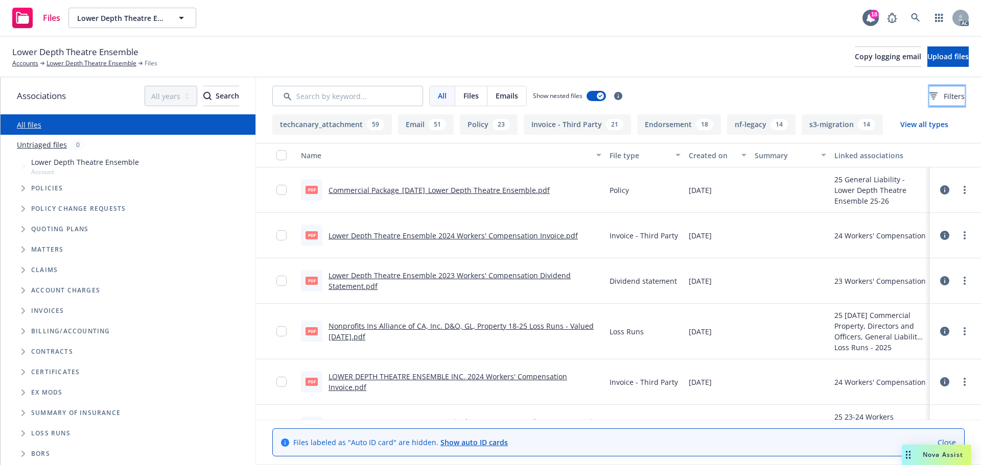
click at [929, 89] on button "Filters" at bounding box center [946, 96] width 35 height 20
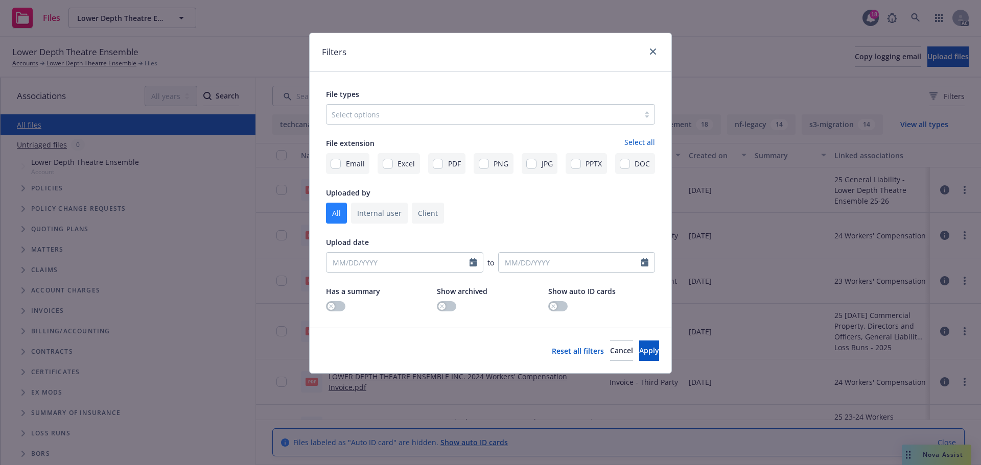
click at [486, 112] on div at bounding box center [482, 114] width 302 height 12
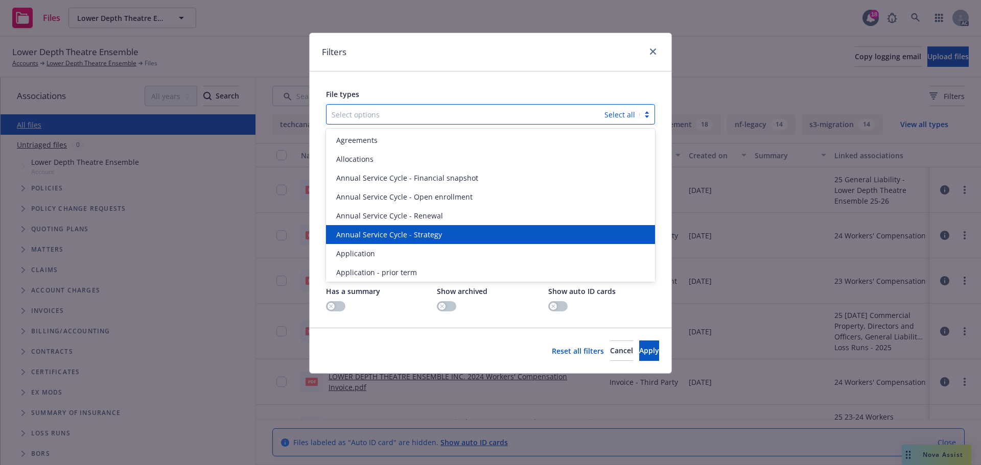
click at [388, 242] on div "Annual Service Cycle - Strategy" at bounding box center [490, 234] width 329 height 19
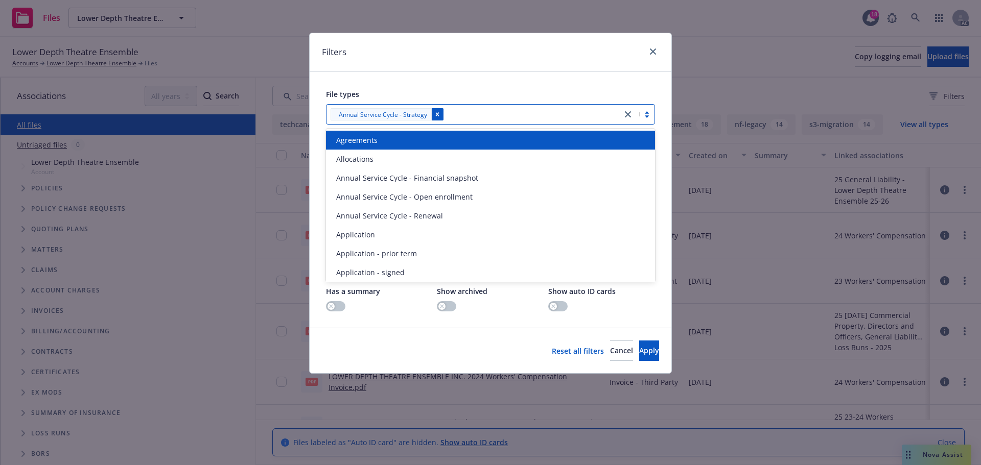
click at [438, 111] on icon "Remove [object Object]" at bounding box center [437, 114] width 7 height 7
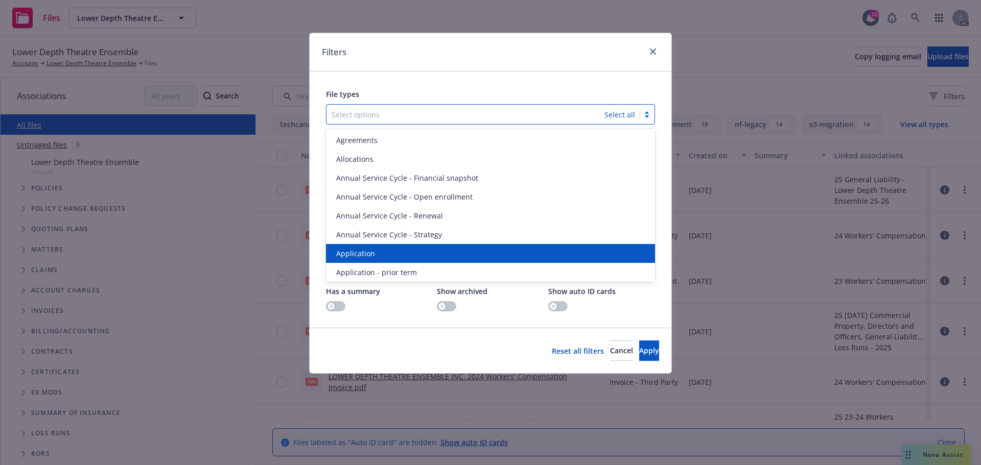
click at [383, 248] on div "Application" at bounding box center [490, 253] width 329 height 19
click at [383, 248] on div "Application - prior term" at bounding box center [490, 253] width 329 height 19
click at [383, 248] on div "Application - signed" at bounding box center [490, 253] width 329 height 19
click at [383, 248] on div "Application - unsigned" at bounding box center [490, 253] width 329 height 19
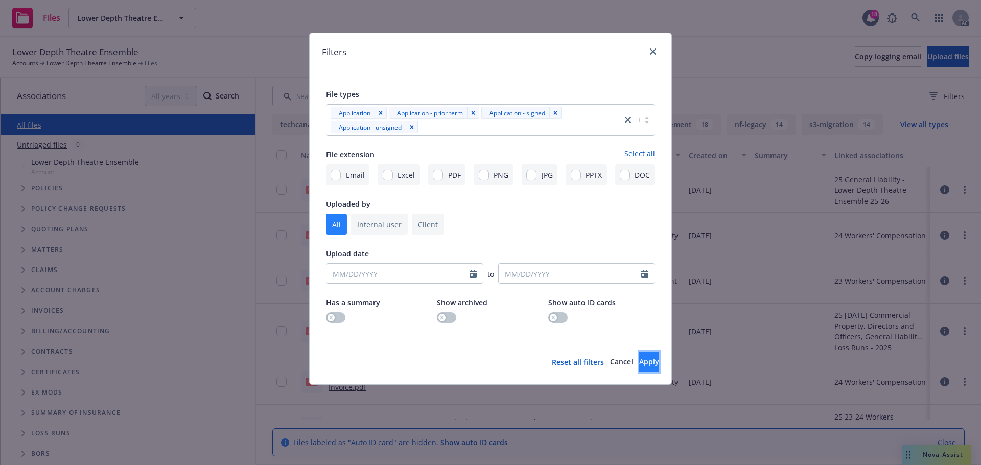
click at [639, 356] on button "Apply" at bounding box center [649, 362] width 20 height 20
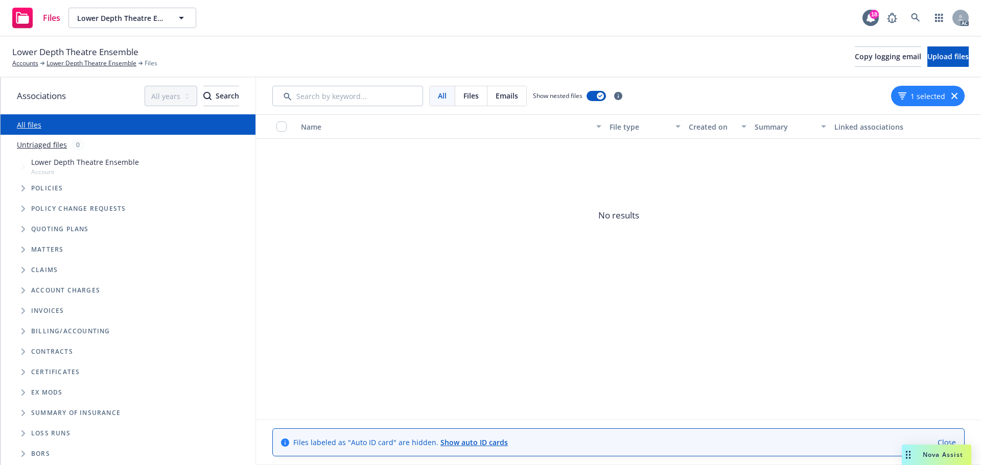
click at [953, 91] on div "1 selected" at bounding box center [928, 96] width 74 height 20
click at [962, 96] on div "1 selected" at bounding box center [928, 96] width 74 height 20
click at [957, 96] on icon "button" at bounding box center [954, 96] width 6 height 6
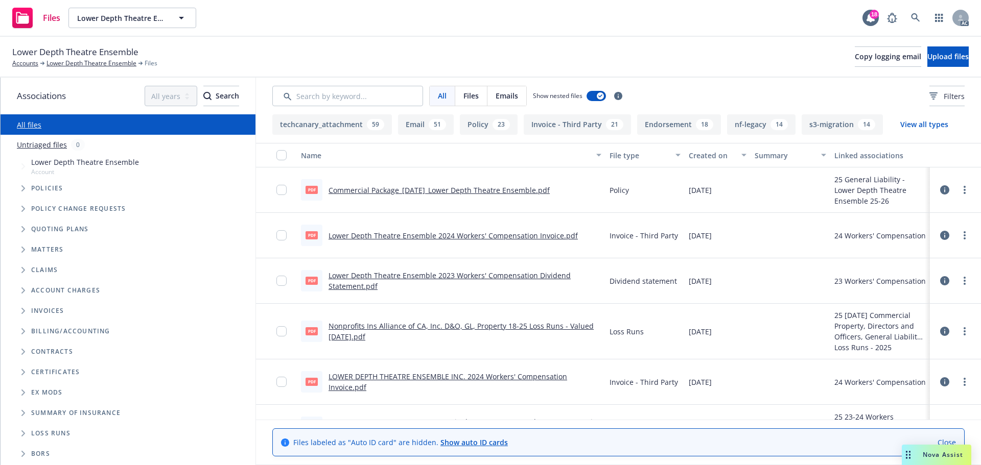
click at [957, 96] on button "Filters" at bounding box center [946, 96] width 35 height 20
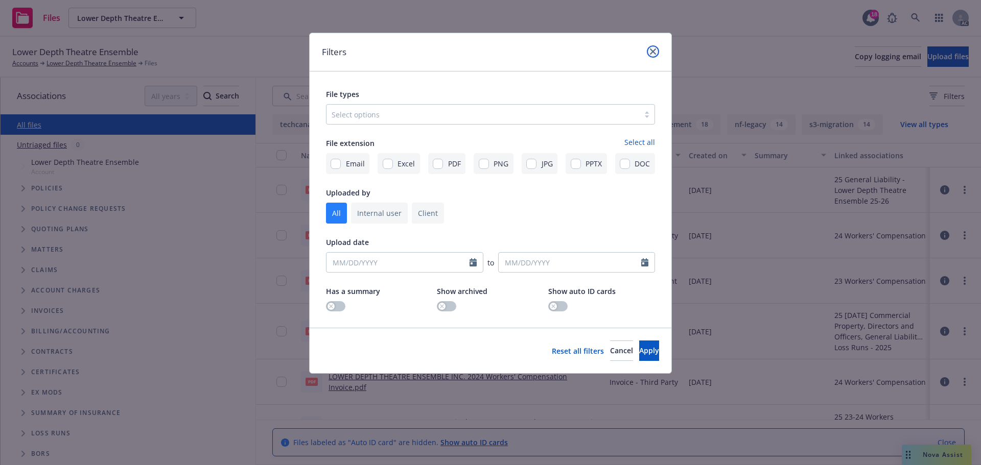
click at [655, 46] on link "close" at bounding box center [653, 51] width 12 height 12
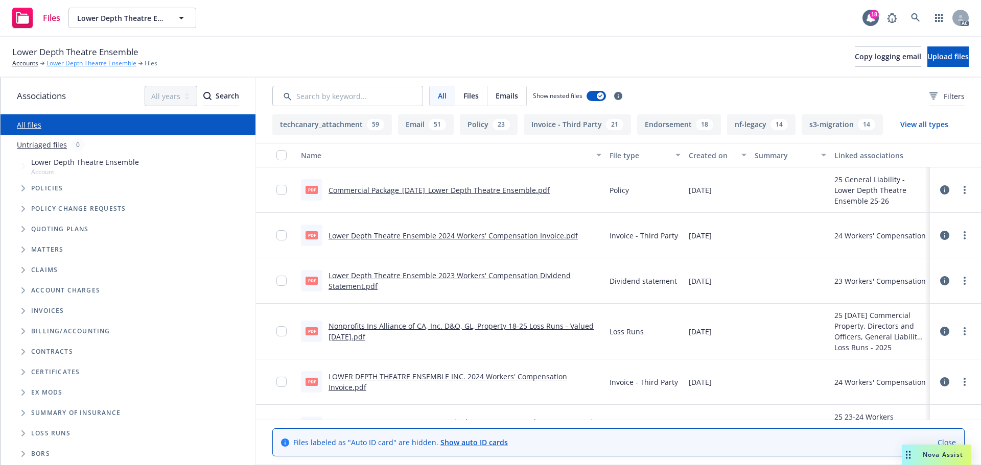
click at [89, 65] on link "Lower Depth Theatre Ensemble" at bounding box center [91, 63] width 90 height 9
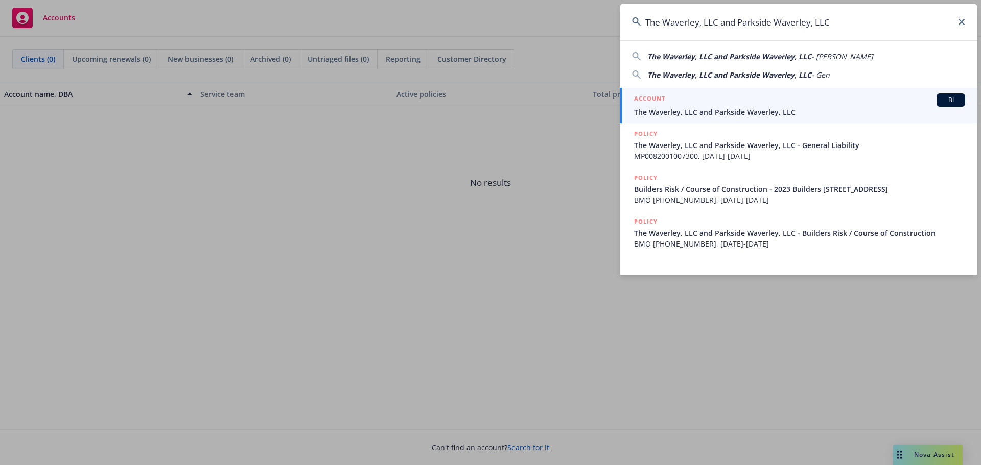
type input "The Waverley, LLC and Parkside Waverley, LLC"
click at [750, 110] on span "The Waverley, LLC and Parkside Waverley, LLC" at bounding box center [799, 112] width 331 height 11
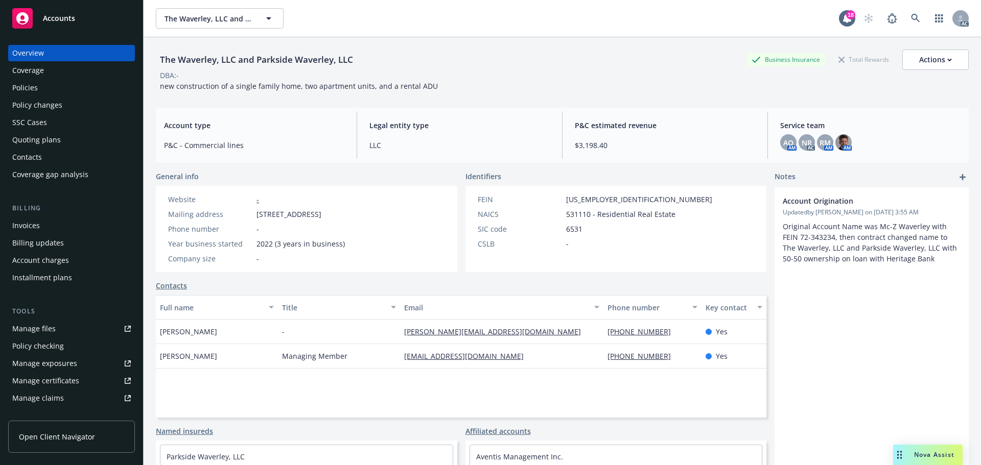
click at [52, 85] on div "Policies" at bounding box center [71, 88] width 118 height 16
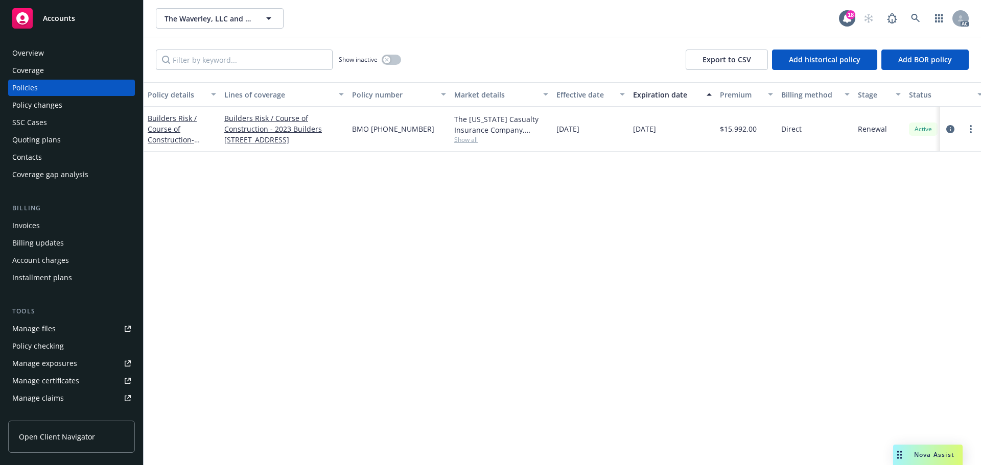
click at [413, 61] on div "Show inactive Export to CSV Add historical policy Add BOR policy" at bounding box center [562, 59] width 837 height 45
click at [399, 64] on div "Show inactive" at bounding box center [370, 60] width 62 height 20
click at [389, 61] on icon "button" at bounding box center [387, 60] width 4 height 4
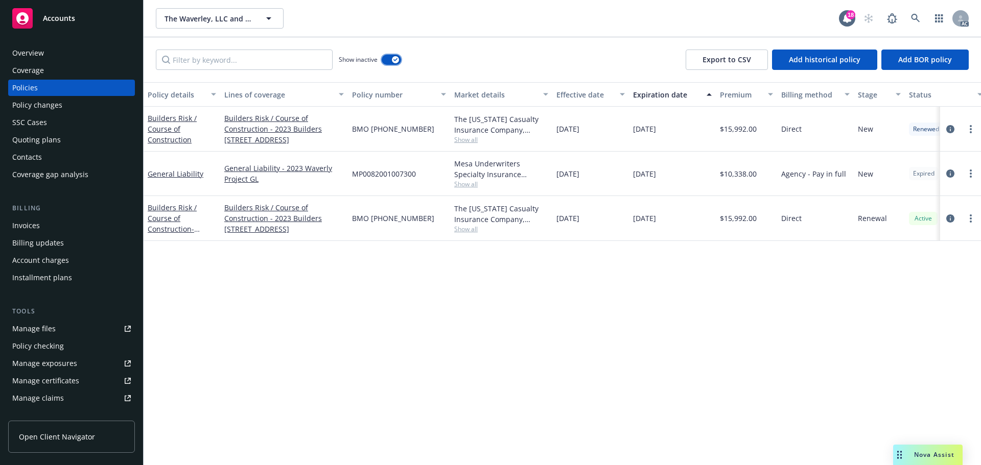
click at [395, 62] on div "button" at bounding box center [395, 59] width 7 height 7
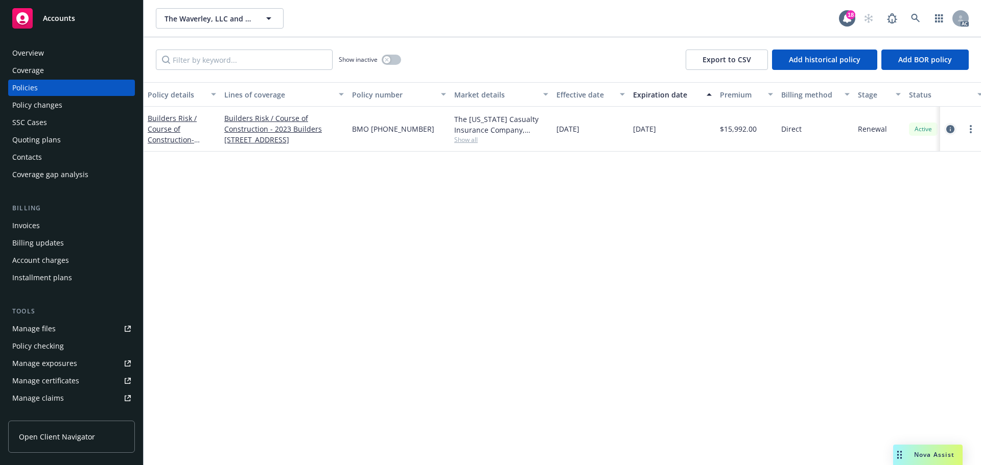
click at [953, 133] on icon "circleInformation" at bounding box center [950, 129] width 8 height 8
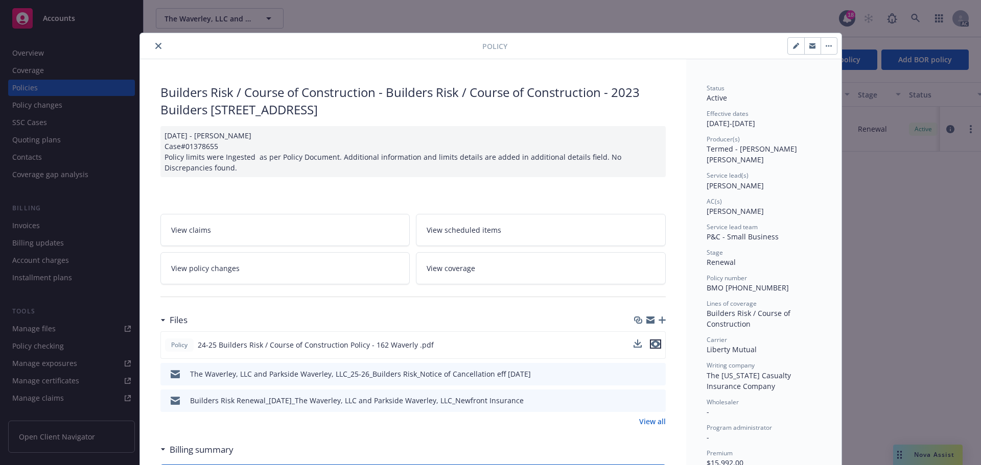
click at [652, 347] on icon "preview file" at bounding box center [655, 344] width 9 height 7
click at [155, 44] on icon "close" at bounding box center [158, 46] width 6 height 6
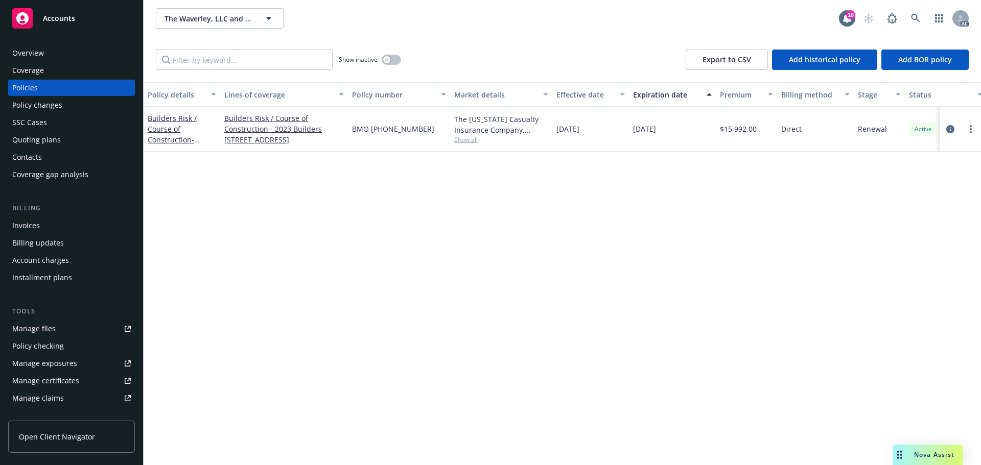
click at [52, 140] on div "Quoting plans" at bounding box center [36, 140] width 49 height 16
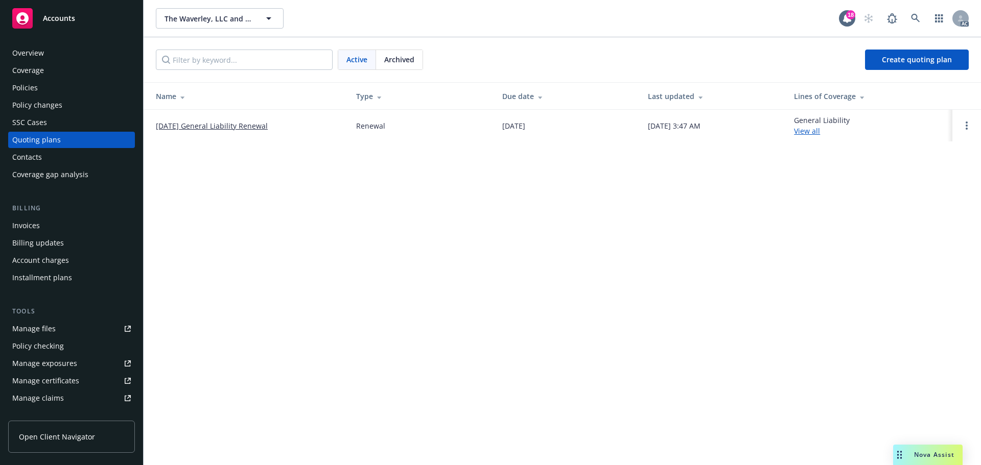
click at [398, 58] on span "Archived" at bounding box center [399, 59] width 30 height 11
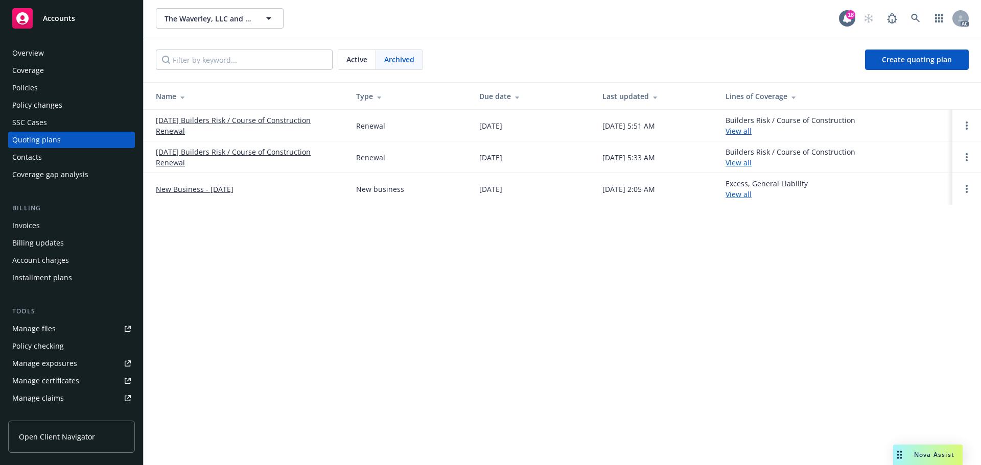
click at [264, 129] on link "01/12/26 Builders Risk / Course of Construction Renewal" at bounding box center [248, 125] width 184 height 21
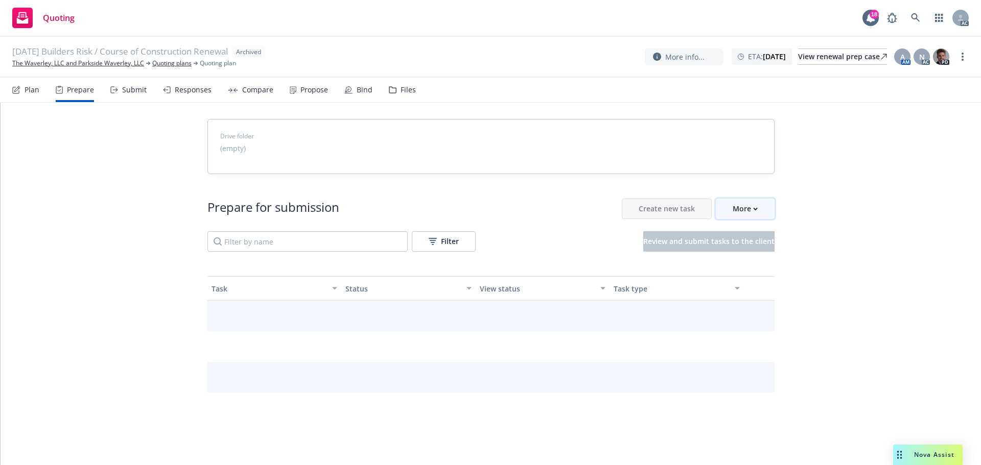
click at [763, 211] on button "More" at bounding box center [745, 209] width 59 height 20
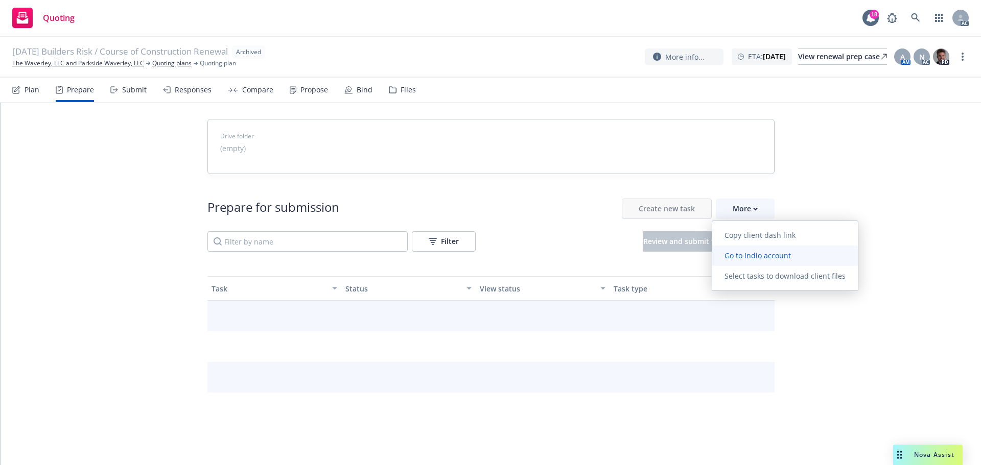
click at [757, 253] on span "Go to Indio account" at bounding box center [757, 256] width 91 height 10
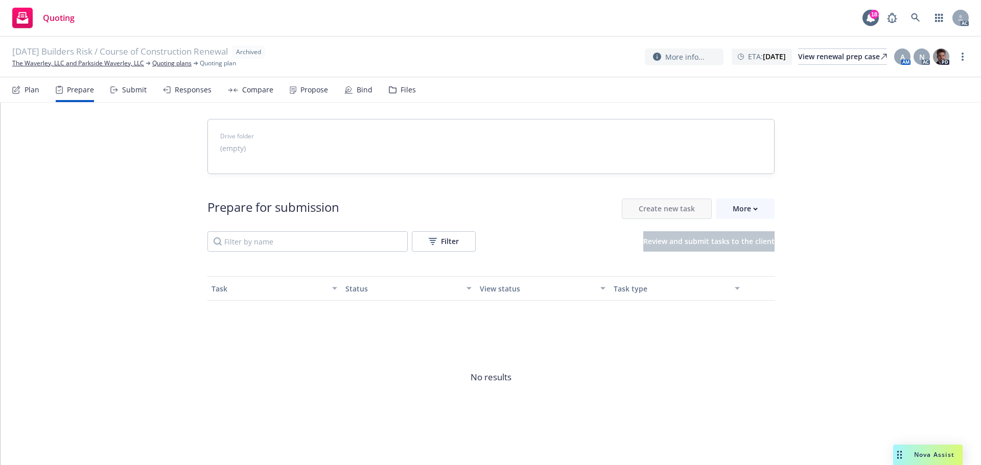
drag, startPoint x: 101, startPoint y: 65, endPoint x: 101, endPoint y: 55, distance: 9.7
click at [101, 65] on link "The Waverley, LLC and Parkside Waverley, LLC" at bounding box center [78, 63] width 132 height 9
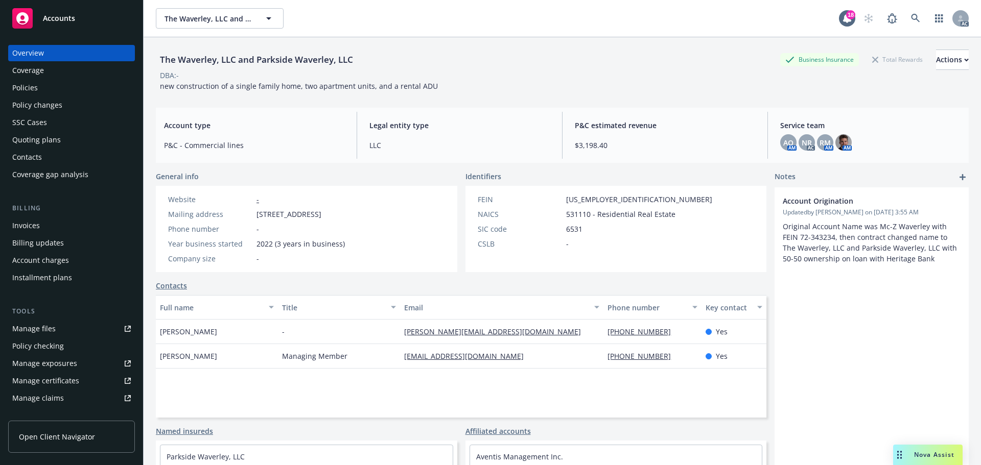
click at [49, 88] on div "Policies" at bounding box center [71, 88] width 118 height 16
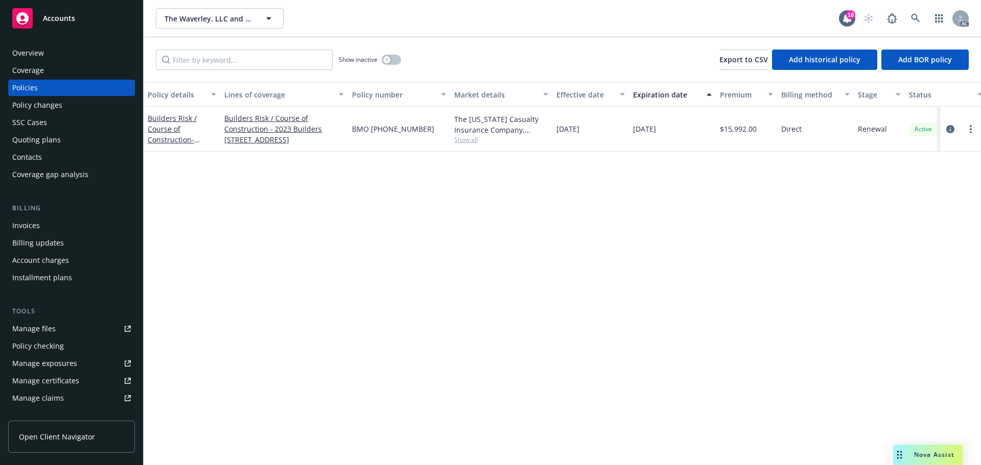
click at [384, 56] on div "Show inactive" at bounding box center [370, 60] width 62 height 20
click at [384, 58] on div "button" at bounding box center [386, 59] width 7 height 7
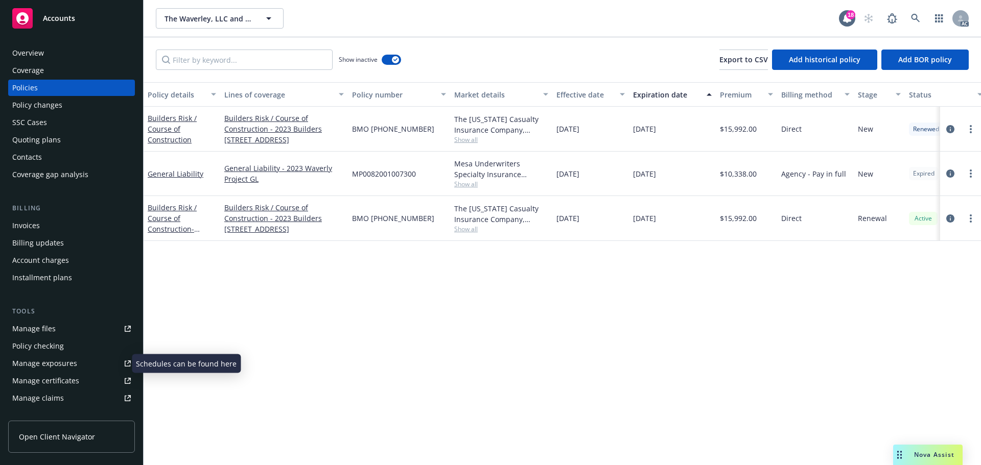
click at [49, 361] on div "Manage exposures" at bounding box center [44, 363] width 65 height 16
click at [37, 140] on div "Quoting plans" at bounding box center [36, 140] width 49 height 16
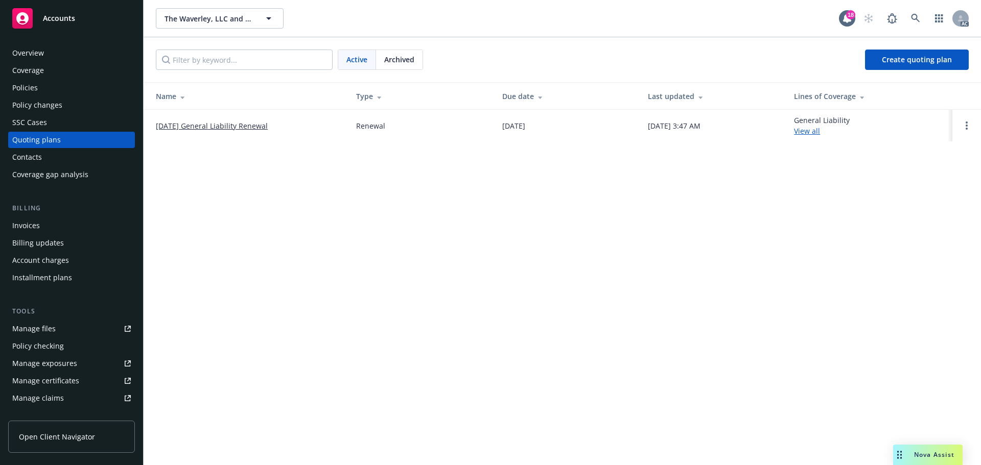
click at [409, 61] on span "Archived" at bounding box center [399, 59] width 30 height 11
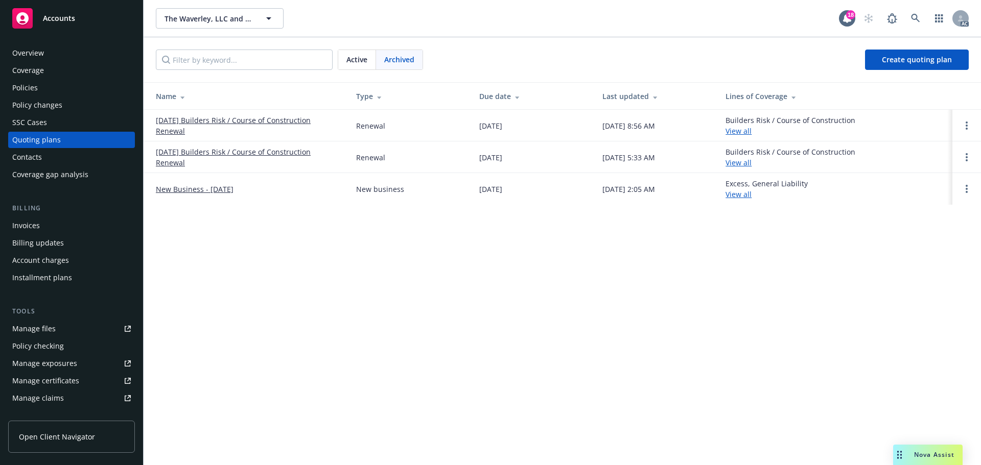
click at [358, 56] on span "Active" at bounding box center [356, 59] width 21 height 11
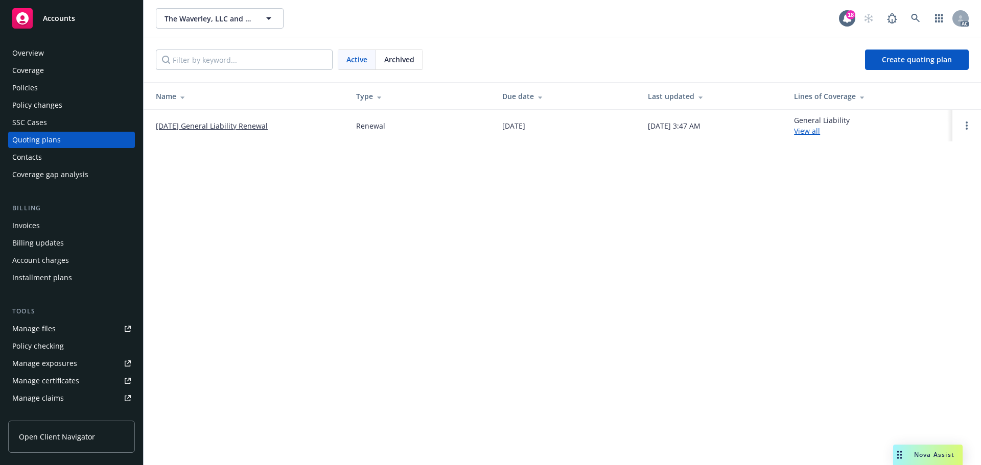
click at [79, 87] on div "Policies" at bounding box center [71, 88] width 118 height 16
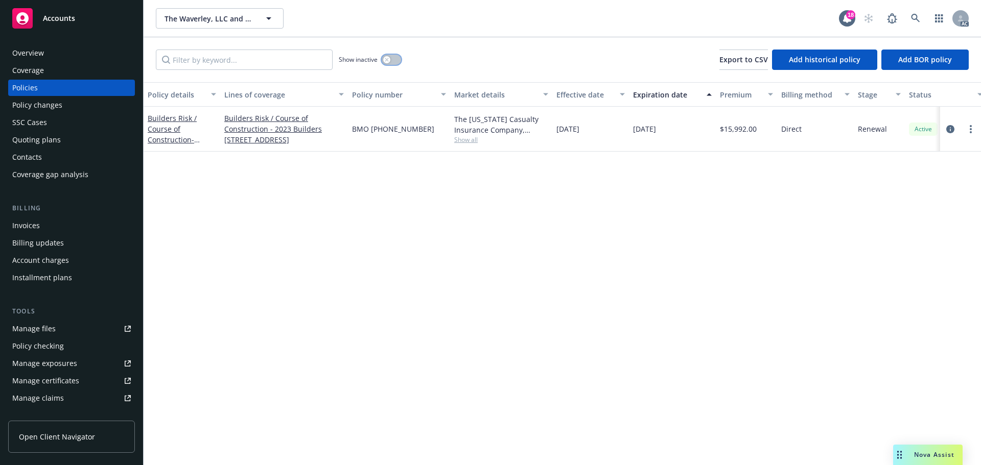
click at [385, 61] on icon "button" at bounding box center [387, 60] width 4 height 4
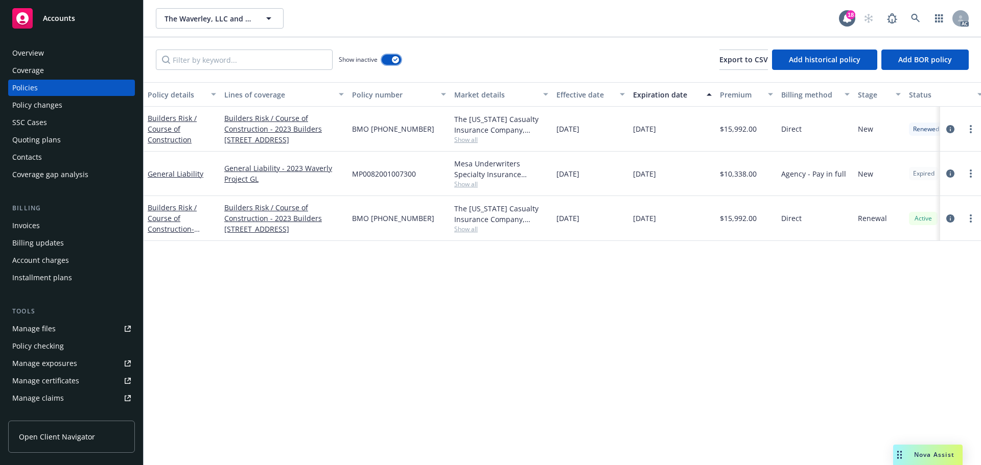
click at [395, 62] on div "button" at bounding box center [395, 59] width 7 height 7
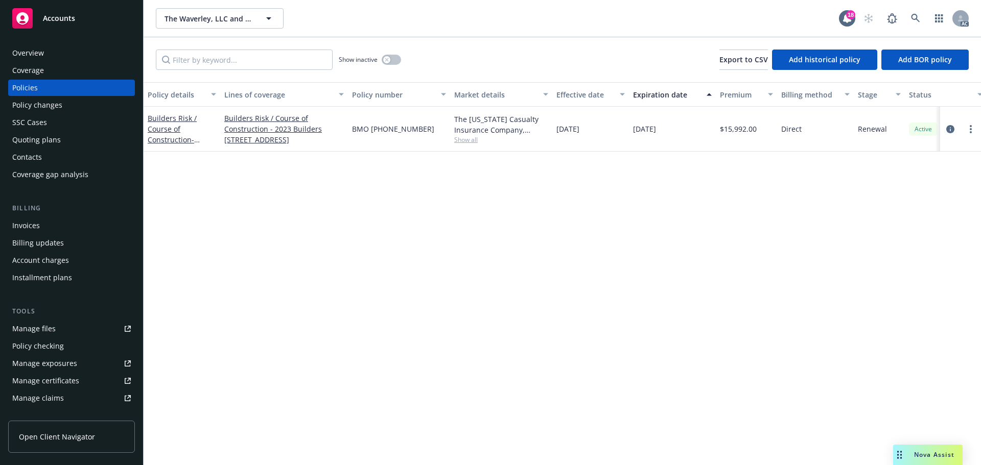
click at [57, 59] on div "Overview" at bounding box center [71, 53] width 118 height 16
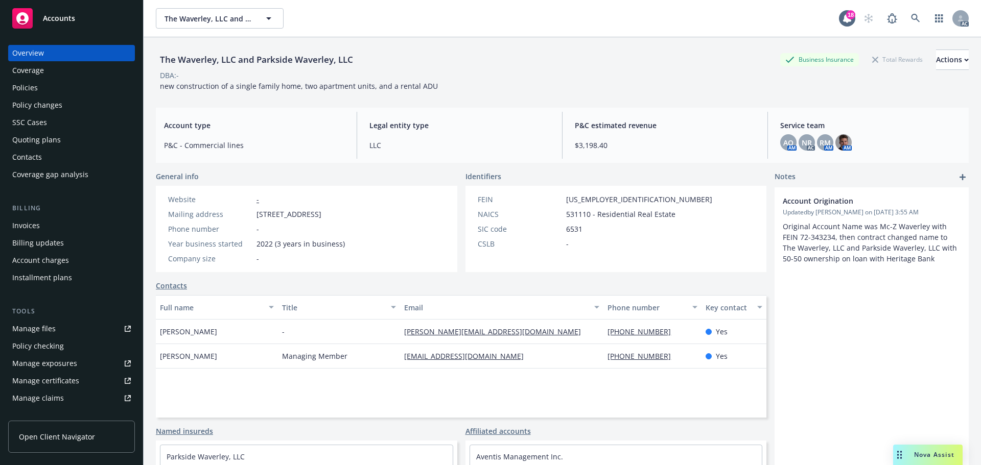
click at [508, 90] on div "The Waverley, LLC and Parkside Waverley, LLC Business Insurance Total Rewards A…" at bounding box center [562, 71] width 813 height 42
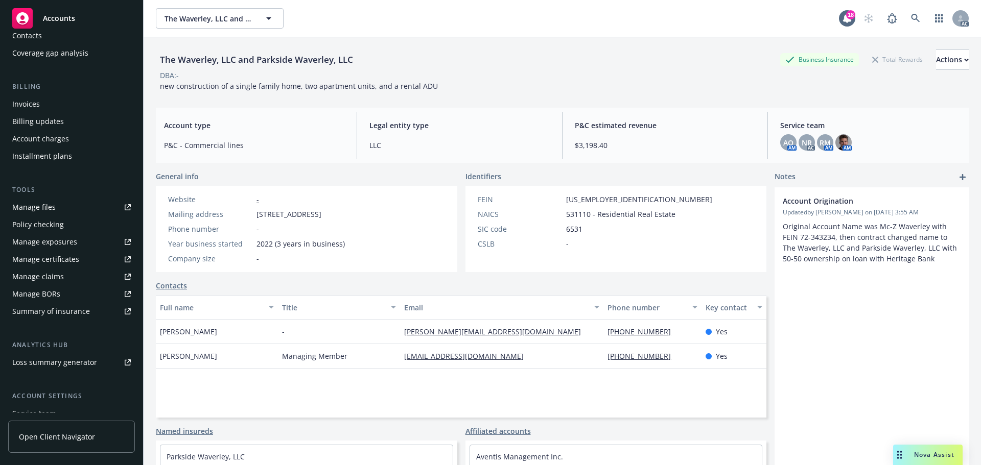
scroll to position [200, 0]
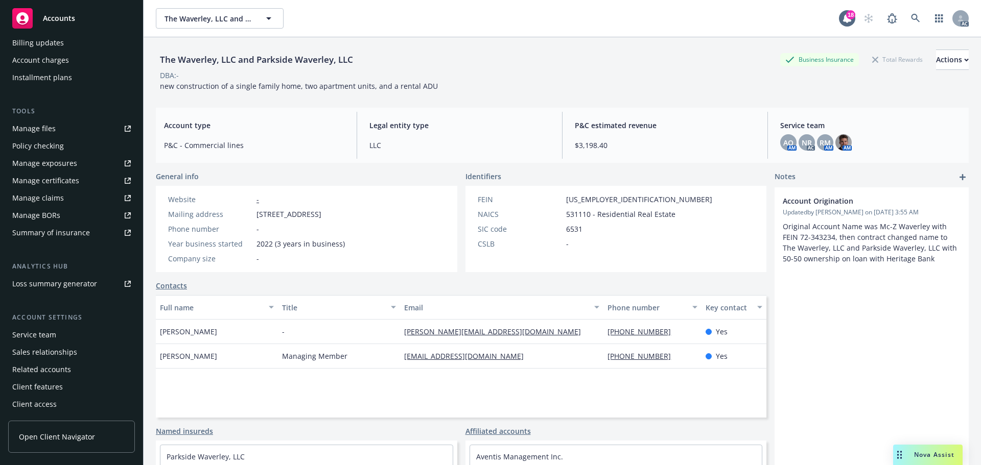
click at [30, 334] on div "Service team" at bounding box center [34, 335] width 44 height 16
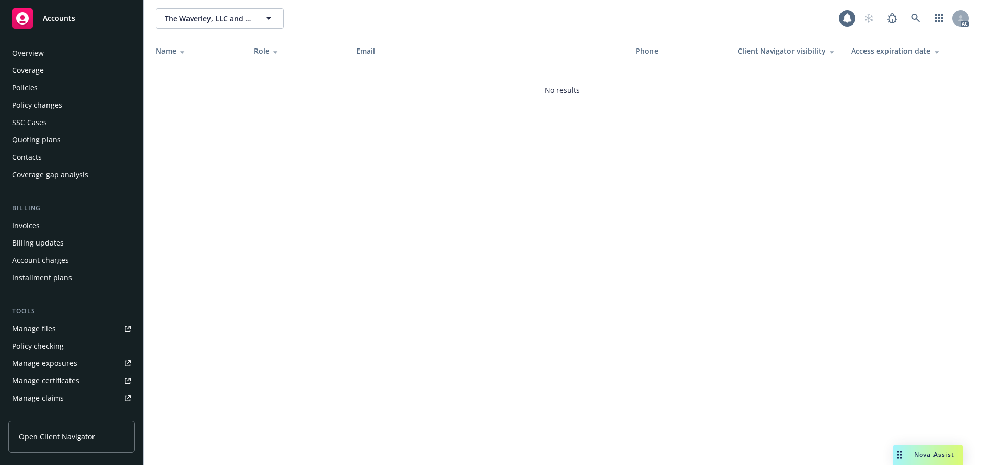
scroll to position [200, 0]
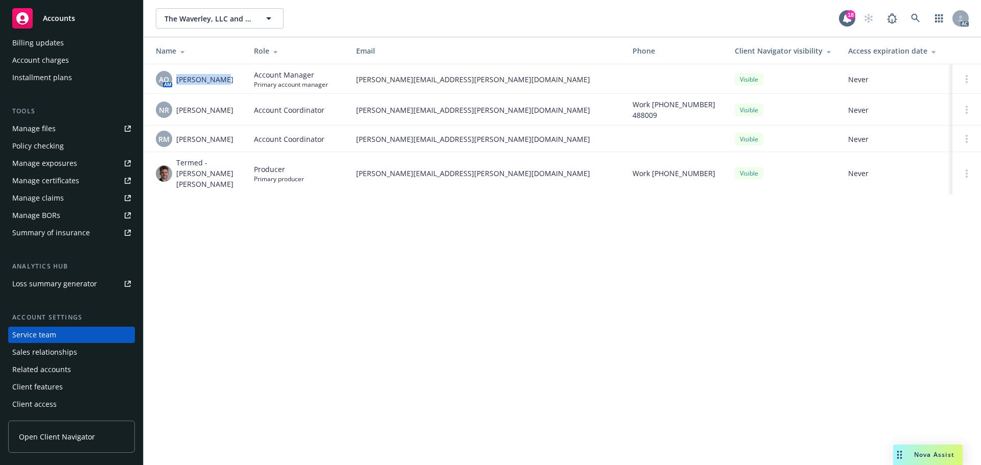
drag, startPoint x: 199, startPoint y: 82, endPoint x: 175, endPoint y: 83, distance: 24.5
click at [175, 83] on td "AO AM Adessa Owens" at bounding box center [195, 79] width 102 height 30
copy span "Adessa Owens"
drag, startPoint x: 241, startPoint y: 136, endPoint x: 182, endPoint y: 138, distance: 58.8
click at [182, 138] on td "RM Ross McLaughlin" at bounding box center [195, 139] width 102 height 27
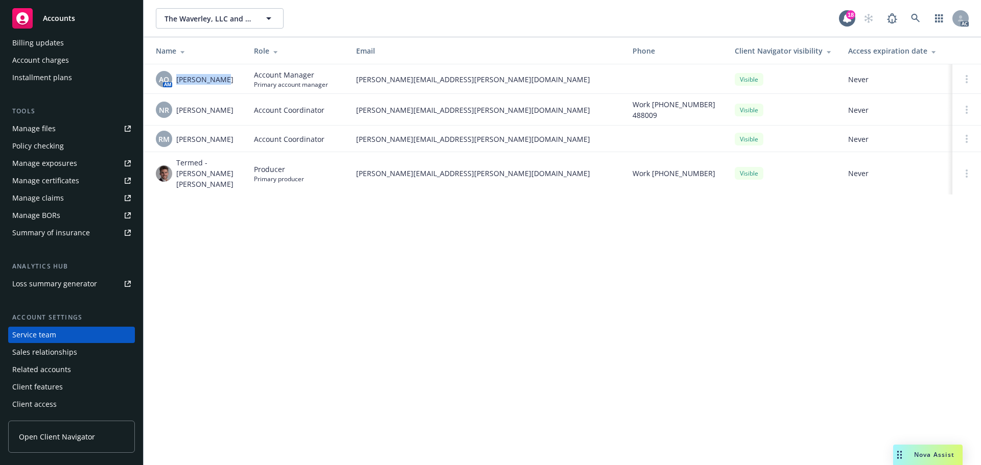
copy span "oss McLaughlin"
click at [181, 128] on td "RM Ross McLaughlin" at bounding box center [195, 139] width 102 height 27
drag, startPoint x: 176, startPoint y: 138, endPoint x: 244, endPoint y: 138, distance: 67.9
click at [244, 138] on td "RM Ross McLaughlin" at bounding box center [195, 139] width 102 height 27
copy span "Ross McLaughlin"
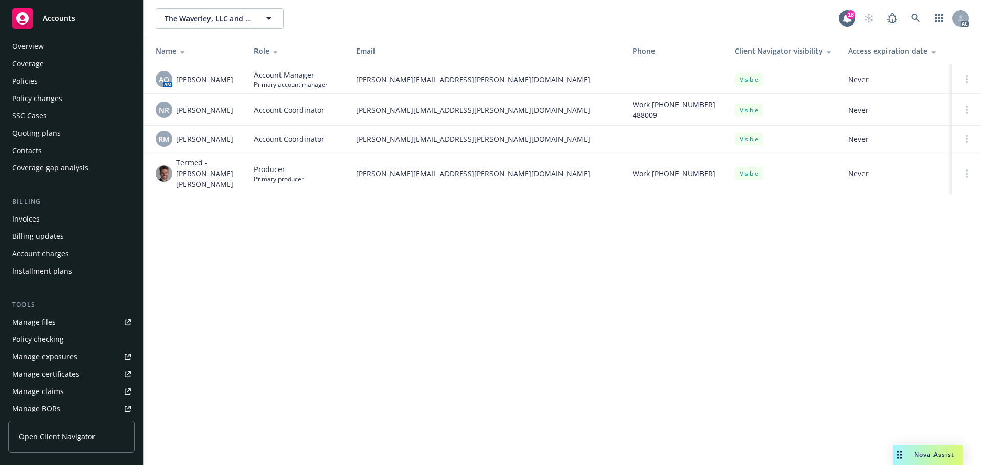
scroll to position [0, 0]
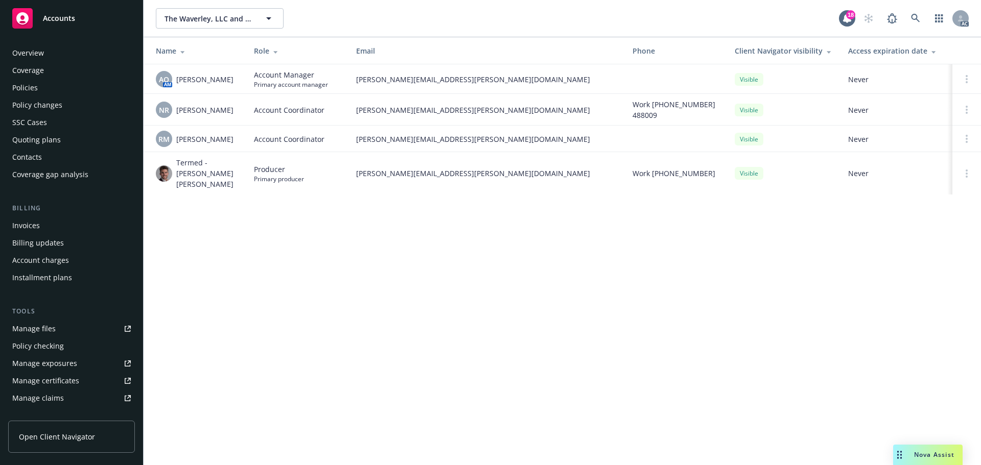
click at [60, 58] on div "Overview" at bounding box center [71, 53] width 118 height 16
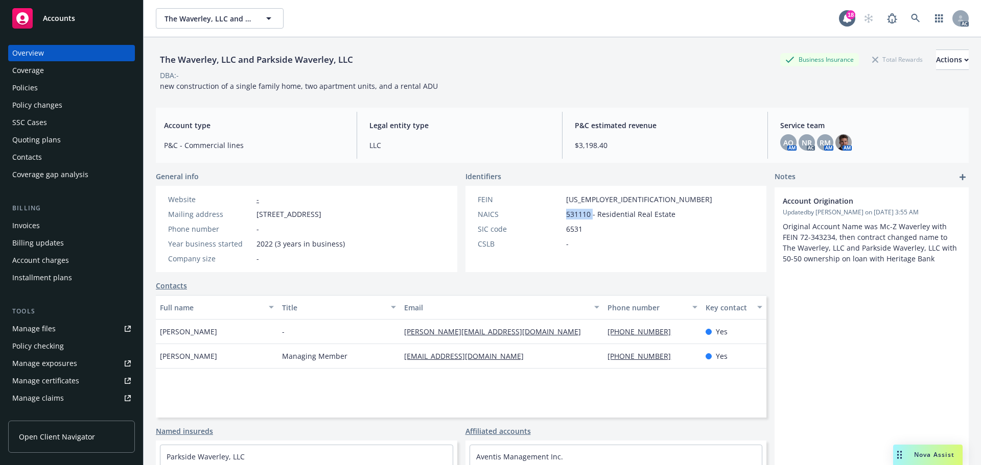
drag, startPoint x: 588, startPoint y: 216, endPoint x: 554, endPoint y: 213, distance: 33.8
click at [554, 213] on div "NAICS 531110 - Residential Real Estate" at bounding box center [594, 214] width 243 height 11
drag, startPoint x: 563, startPoint y: 199, endPoint x: 602, endPoint y: 202, distance: 38.4
click at [602, 202] on div "FEIN 93-4951735" at bounding box center [594, 199] width 243 height 11
drag, startPoint x: 211, startPoint y: 330, endPoint x: 155, endPoint y: 331, distance: 56.2
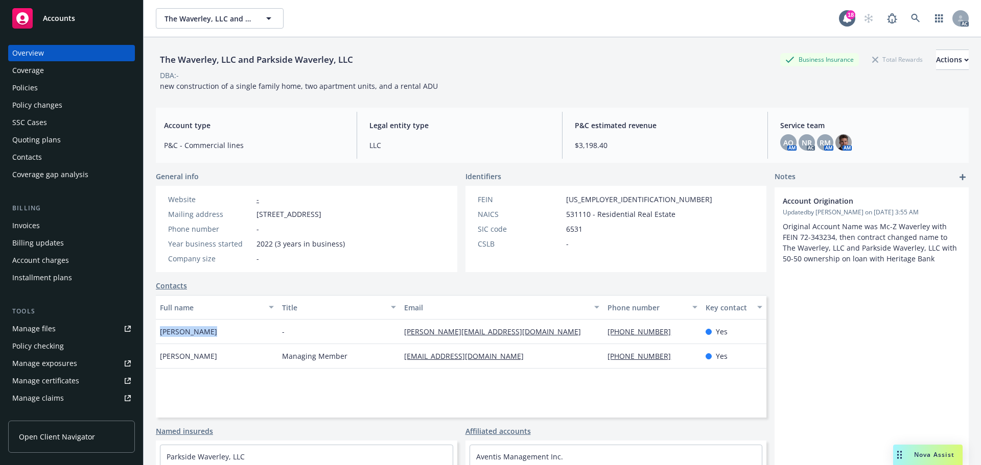
click at [155, 331] on div "The Waverley, LLC and Parkside Waverley, LLC Business Insurance Total Rewards A…" at bounding box center [562, 269] width 837 height 465
copy span "Jolene Lasaga"
drag, startPoint x: 498, startPoint y: 330, endPoint x: 831, endPoint y: 324, distance: 333.6
click at [407, 334] on div "jolene@zachtrailer.com" at bounding box center [501, 332] width 203 height 25
copy link "lene@zachtrailer.com"
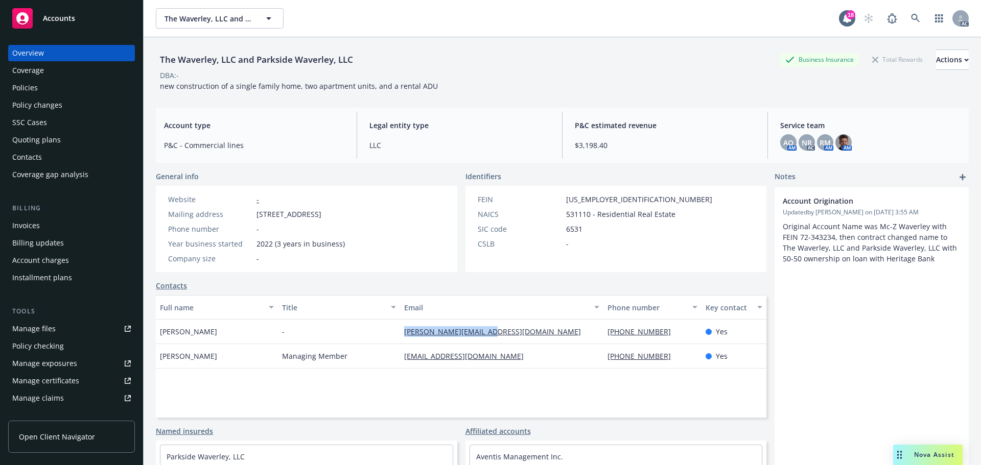
drag, startPoint x: 384, startPoint y: 331, endPoint x: 511, endPoint y: 334, distance: 127.2
click at [511, 334] on div "Jolene Lasaga - jolene@zachtrailer.com 650-804-1640 Yes" at bounding box center [461, 332] width 610 height 25
copy div "jolene@zachtrailer.com"
click at [588, 322] on div "jolene@zachtrailer.com" at bounding box center [501, 332] width 203 height 25
drag, startPoint x: 593, startPoint y: 331, endPoint x: 665, endPoint y: 331, distance: 72.0
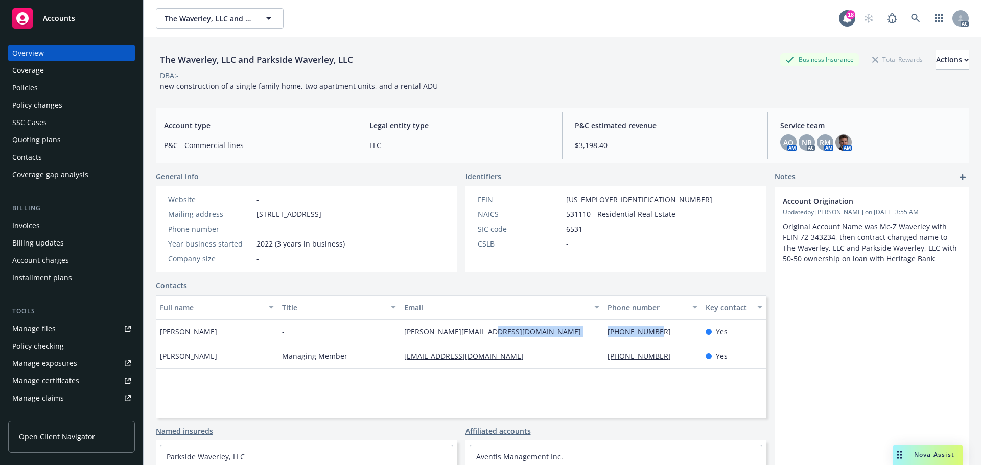
click at [665, 331] on div "Jolene Lasaga - jolene@zachtrailer.com 650-804-1640 Yes" at bounding box center [461, 332] width 610 height 25
copy div "650-804-1640"
drag, startPoint x: 330, startPoint y: 359, endPoint x: 278, endPoint y: 360, distance: 52.1
click at [278, 360] on div "Managing Member" at bounding box center [339, 356] width 122 height 25
copy span "Managing Member"
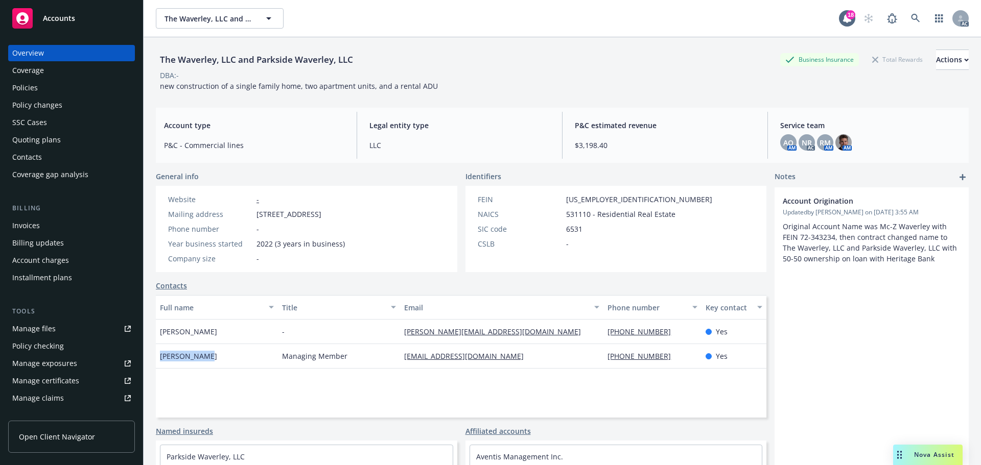
drag, startPoint x: 206, startPoint y: 359, endPoint x: 697, endPoint y: 323, distance: 492.1
click at [161, 360] on div "Zach Trailer" at bounding box center [217, 356] width 122 height 25
copy span "Zach Trailer"
drag, startPoint x: 598, startPoint y: 359, endPoint x: 665, endPoint y: 356, distance: 67.0
click at [665, 356] on div "650-906-8008" at bounding box center [652, 356] width 98 height 25
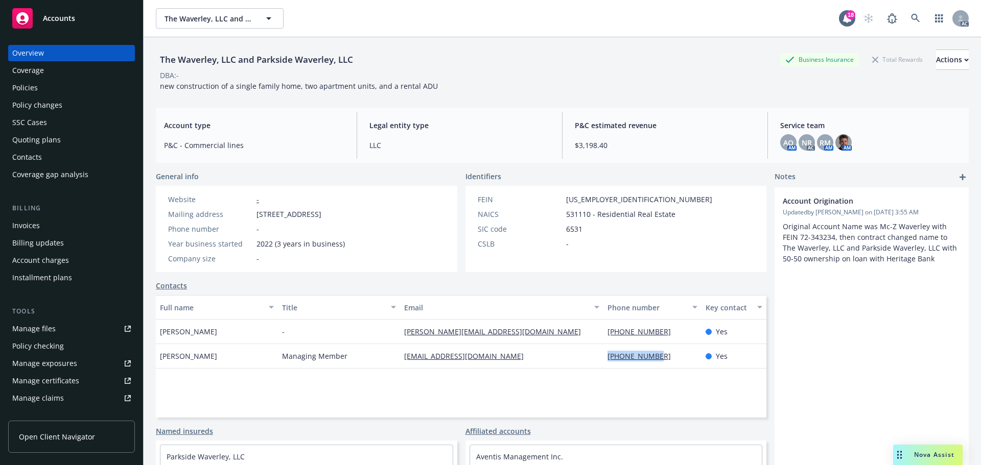
copy link "650-906-8008"
click at [386, 384] on div "Full name Title Email Phone number Key contact Jolene Lasaga - jolene@zachtrail…" at bounding box center [461, 356] width 610 height 123
drag, startPoint x: 393, startPoint y: 353, endPoint x: 488, endPoint y: 362, distance: 95.4
click at [488, 362] on div "Zach Trailer Managing Member ztrailer@zachtrailer.com 650-906-8008 Yes" at bounding box center [461, 356] width 610 height 25
drag, startPoint x: 429, startPoint y: 89, endPoint x: 158, endPoint y: 88, distance: 270.7
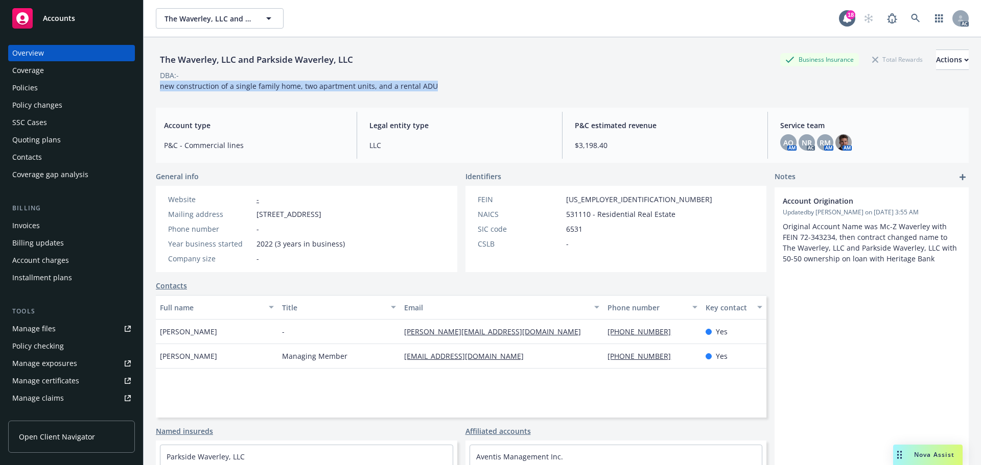
click at [158, 88] on div "new construction of a single family home, two apartment units, and a rental ADU" at bounding box center [299, 86] width 286 height 11
click at [50, 88] on div "Policies" at bounding box center [71, 88] width 118 height 16
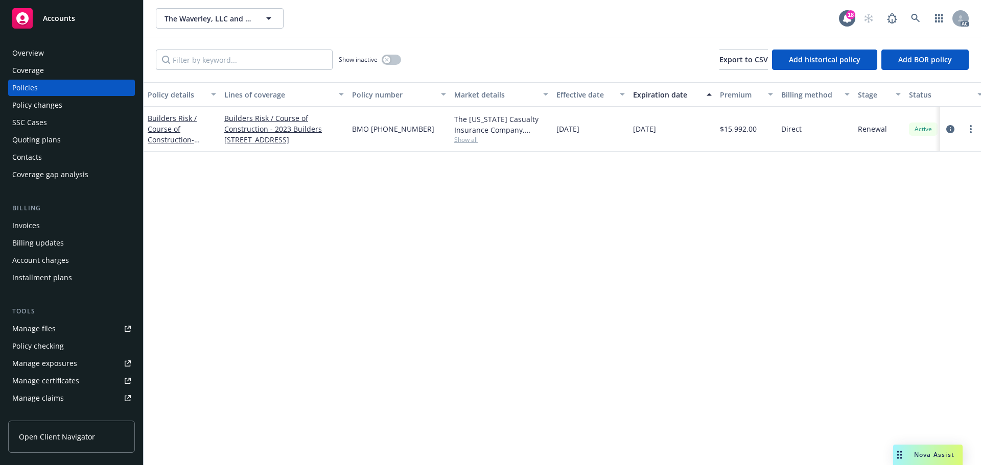
click at [61, 56] on div "Overview" at bounding box center [71, 53] width 118 height 16
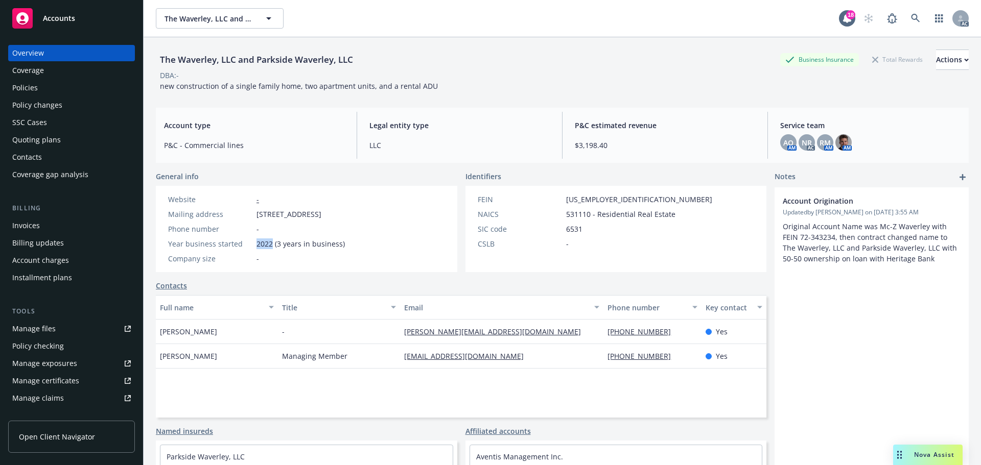
drag, startPoint x: 272, startPoint y: 243, endPoint x: 256, endPoint y: 241, distance: 16.4
click at [256, 241] on div "Year business started 2022 (3 years in business)" at bounding box center [256, 244] width 185 height 11
click at [58, 90] on div "Policies" at bounding box center [71, 88] width 118 height 16
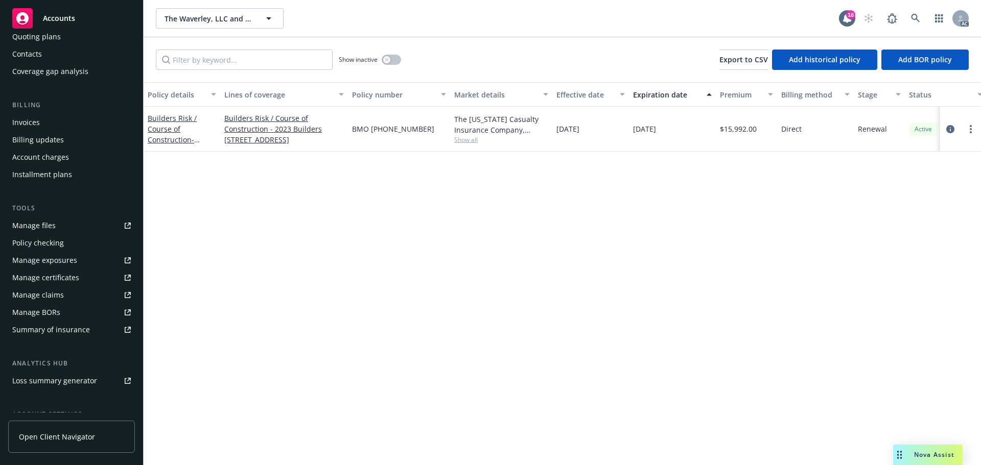
scroll to position [200, 0]
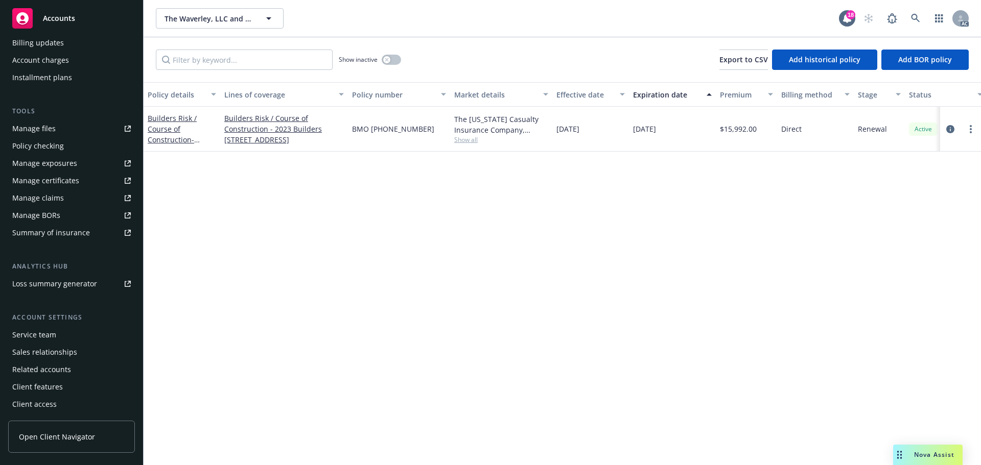
click at [39, 334] on div "Service team" at bounding box center [34, 335] width 44 height 16
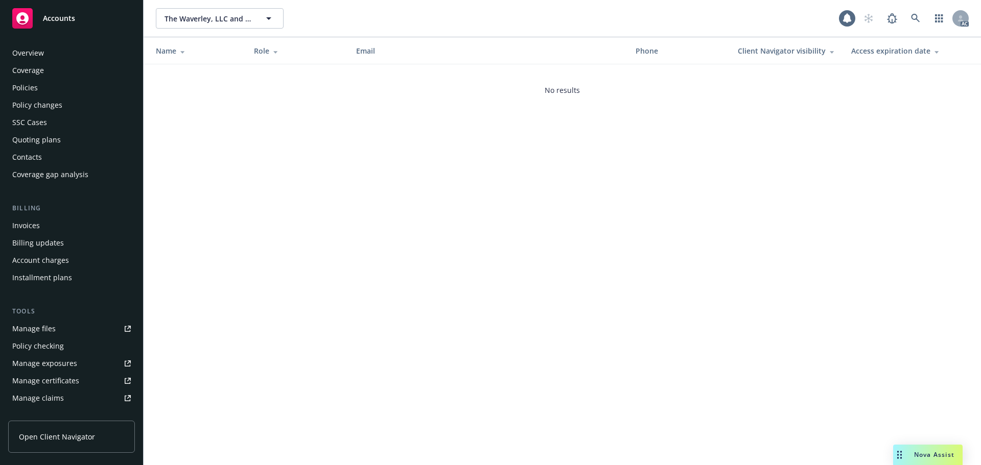
scroll to position [200, 0]
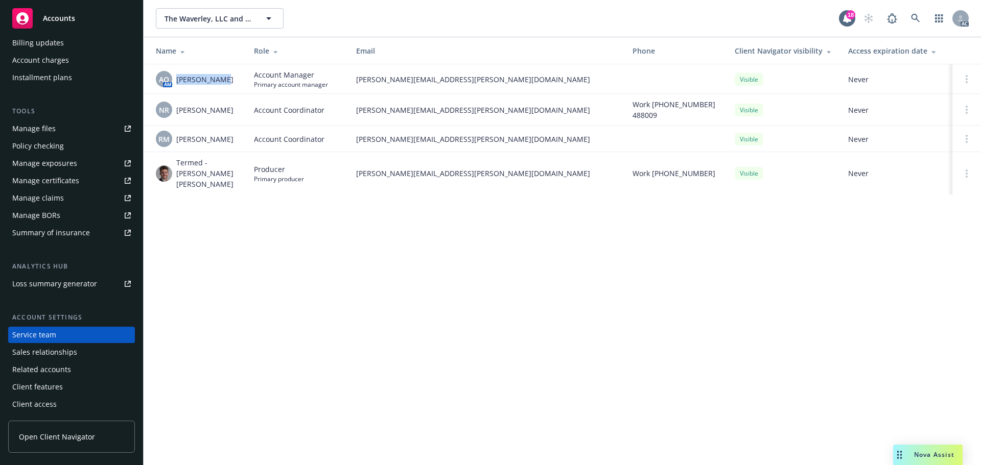
drag, startPoint x: 231, startPoint y: 86, endPoint x: 177, endPoint y: 83, distance: 54.2
click at [177, 83] on div "AO AM Adessa Owens" at bounding box center [197, 79] width 82 height 16
drag, startPoint x: 356, startPoint y: 84, endPoint x: 504, endPoint y: 85, distance: 147.1
click at [504, 85] on td "adessa.owens@newfront.com" at bounding box center [486, 79] width 276 height 30
drag, startPoint x: 209, startPoint y: 162, endPoint x: 215, endPoint y: 174, distance: 12.8
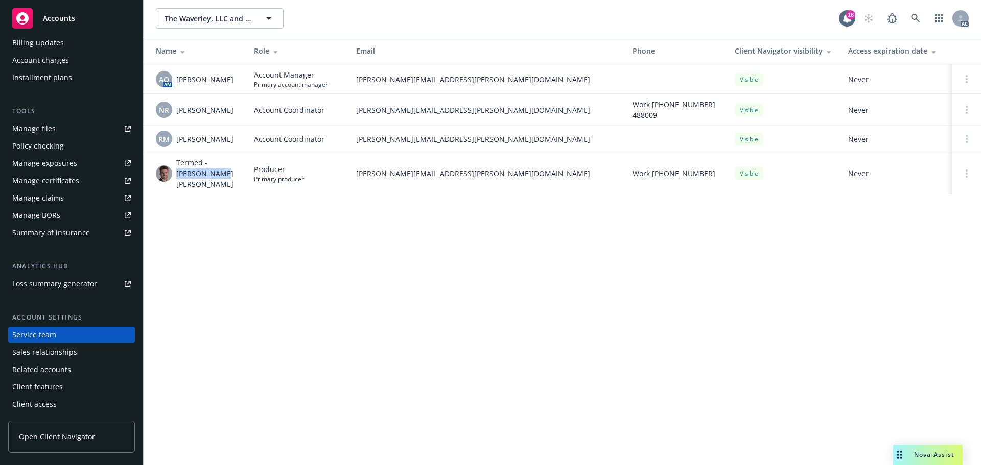
click at [215, 174] on span "Termed - Keane Heller" at bounding box center [206, 173] width 61 height 32
click at [769, 195] on div "Name Role Email Phone Client Navigator visibility Access expiration date AO AM …" at bounding box center [562, 122] width 837 height 170
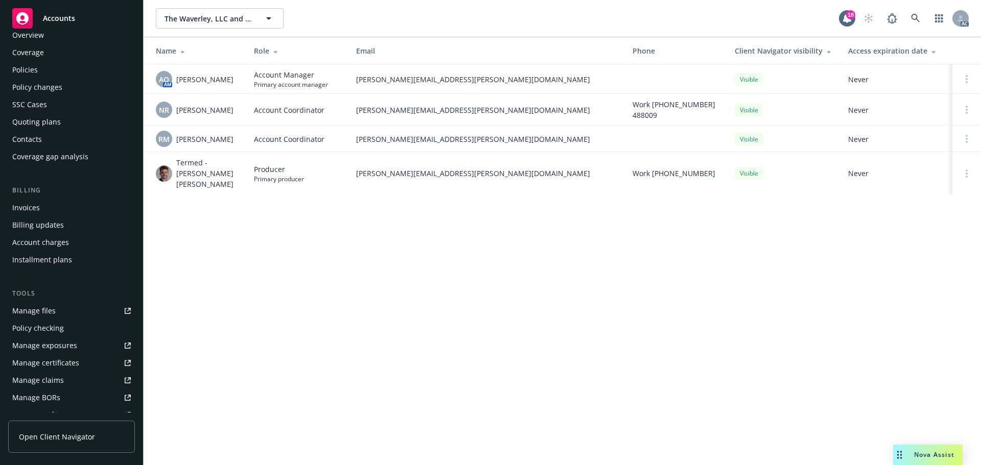
scroll to position [0, 0]
click at [56, 49] on div "Overview" at bounding box center [71, 53] width 118 height 16
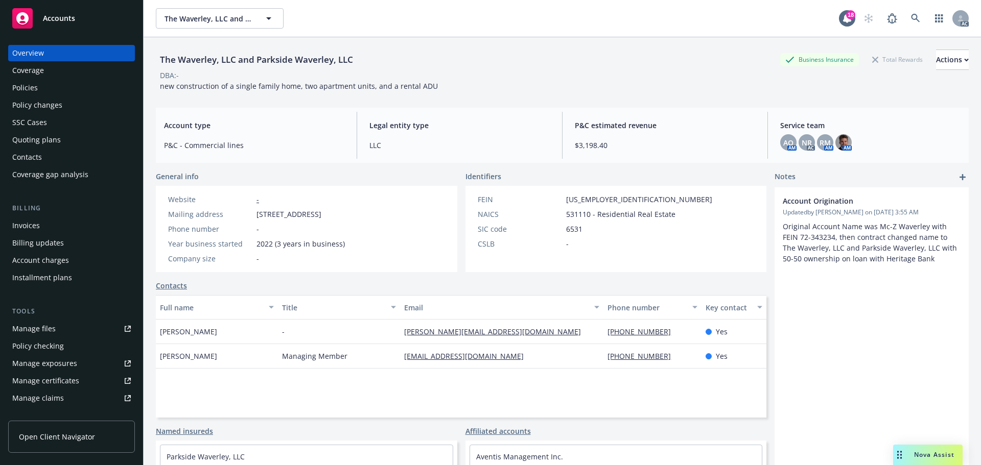
click at [81, 85] on div "Policies" at bounding box center [71, 88] width 118 height 16
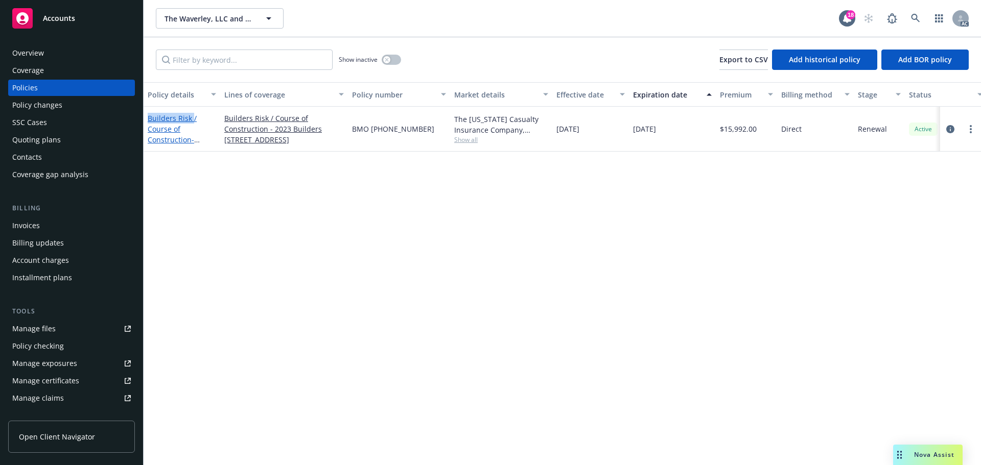
drag, startPoint x: 149, startPoint y: 113, endPoint x: 193, endPoint y: 125, distance: 46.1
click at [193, 125] on div "Builders Risk / Course of Construction - Builders Risk / Course of Construction…" at bounding box center [182, 129] width 77 height 45
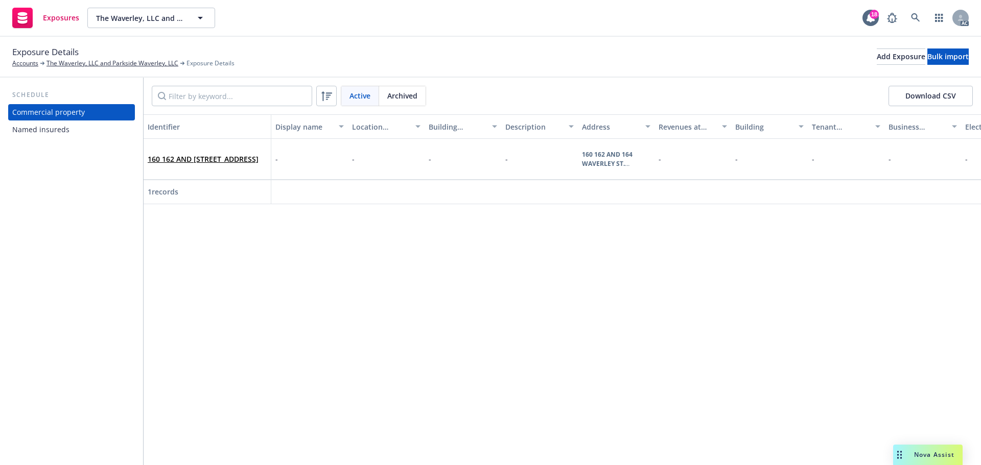
click at [252, 212] on div "Identifier Display name Location number Building number Description Address Rev…" at bounding box center [562, 289] width 837 height 351
drag, startPoint x: 0, startPoint y: 0, endPoint x: 319, endPoint y: 208, distance: 380.9
click at [319, 208] on div "Identifier Display name Location number Building number Description Address Rev…" at bounding box center [562, 289] width 837 height 351
copy div
drag, startPoint x: 152, startPoint y: 148, endPoint x: 209, endPoint y: 169, distance: 60.9
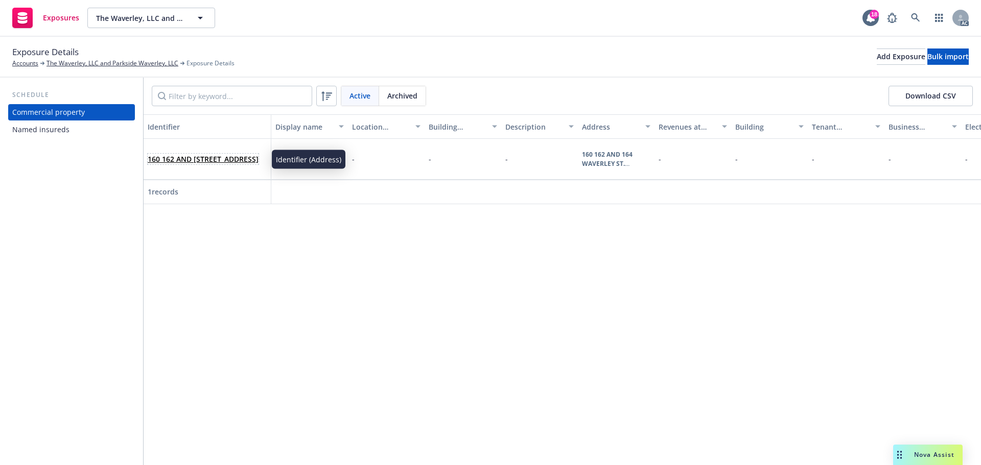
click at [209, 164] on span "160 162 AND [STREET_ADDRESS]" at bounding box center [203, 159] width 111 height 11
drag, startPoint x: 148, startPoint y: 144, endPoint x: 224, endPoint y: 169, distance: 79.8
click at [224, 169] on div "160 162 AND [STREET_ADDRESS]" at bounding box center [208, 159] width 128 height 41
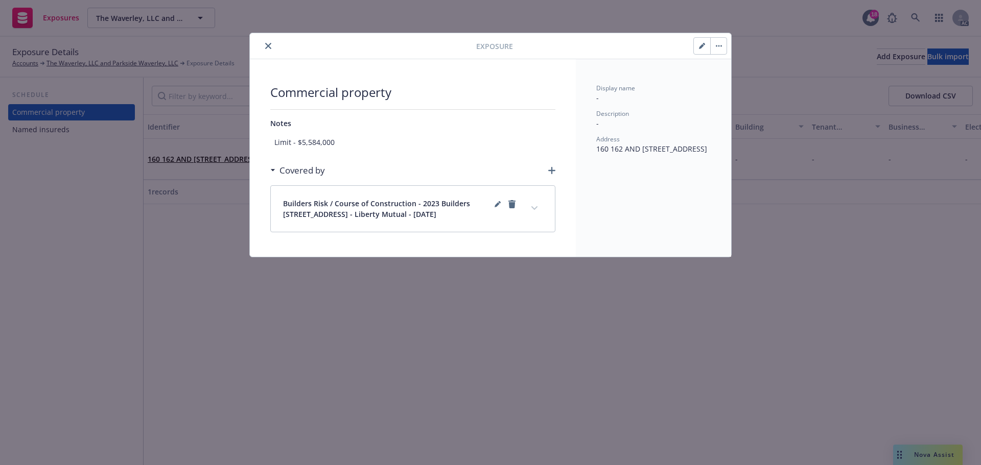
click at [277, 42] on div at bounding box center [365, 46] width 222 height 12
click at [269, 42] on button "close" at bounding box center [268, 46] width 12 height 12
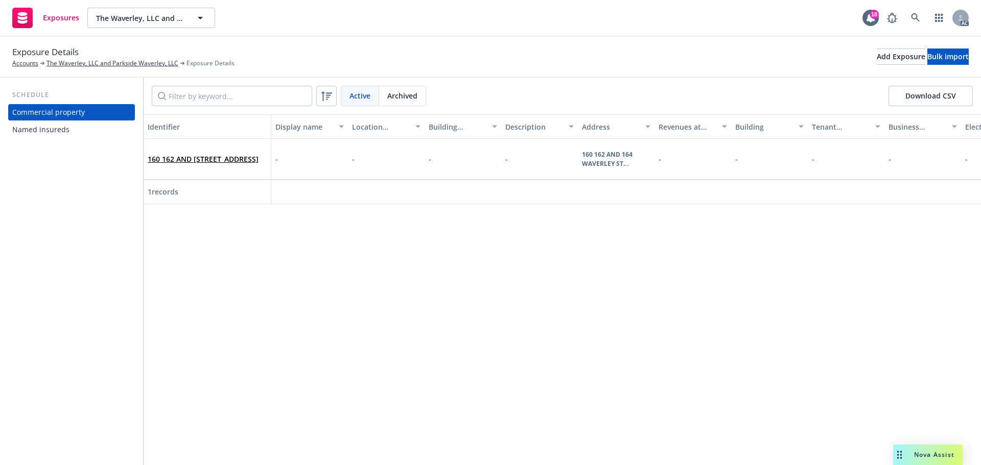
drag, startPoint x: 148, startPoint y: 145, endPoint x: 246, endPoint y: 175, distance: 102.2
click at [246, 175] on div "160 162 AND [STREET_ADDRESS]" at bounding box center [208, 159] width 128 height 41
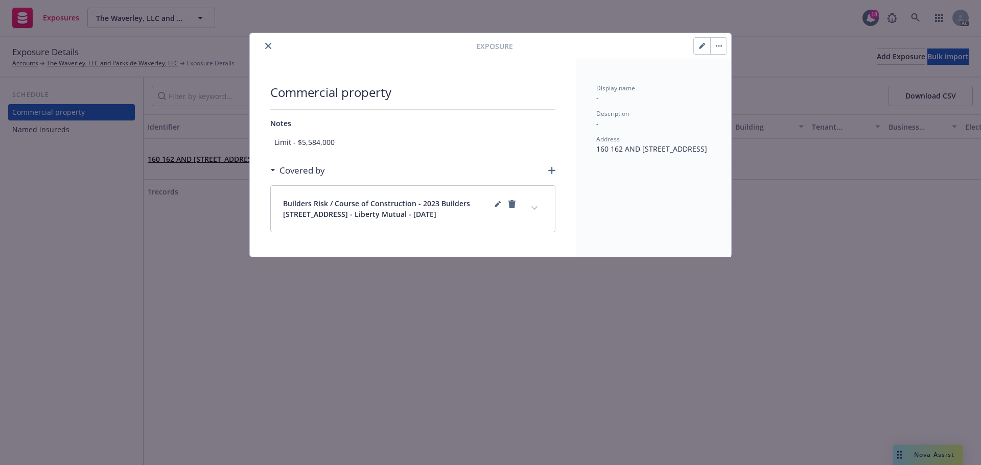
click at [268, 46] on icon "close" at bounding box center [268, 46] width 6 height 6
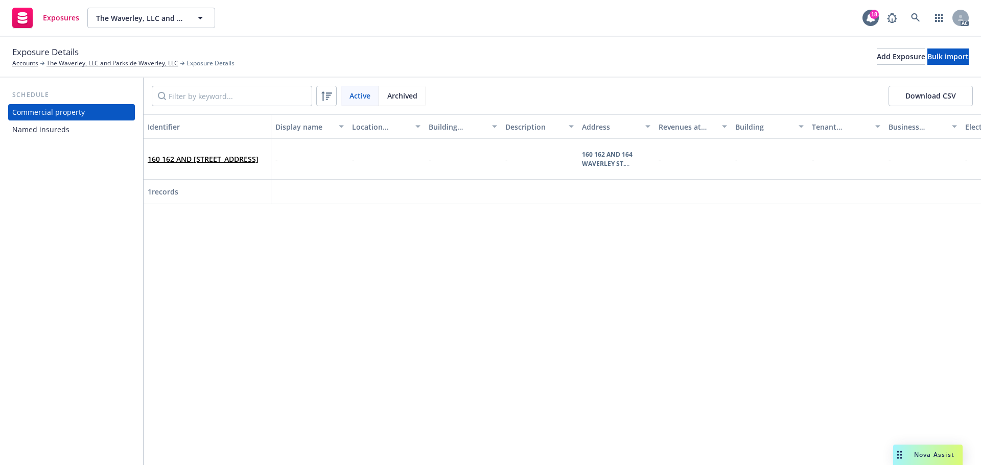
click at [345, 214] on div "Identifier Display name Location number Building number Description Address Rev…" at bounding box center [562, 289] width 837 height 351
